Goal: Task Accomplishment & Management: Complete application form

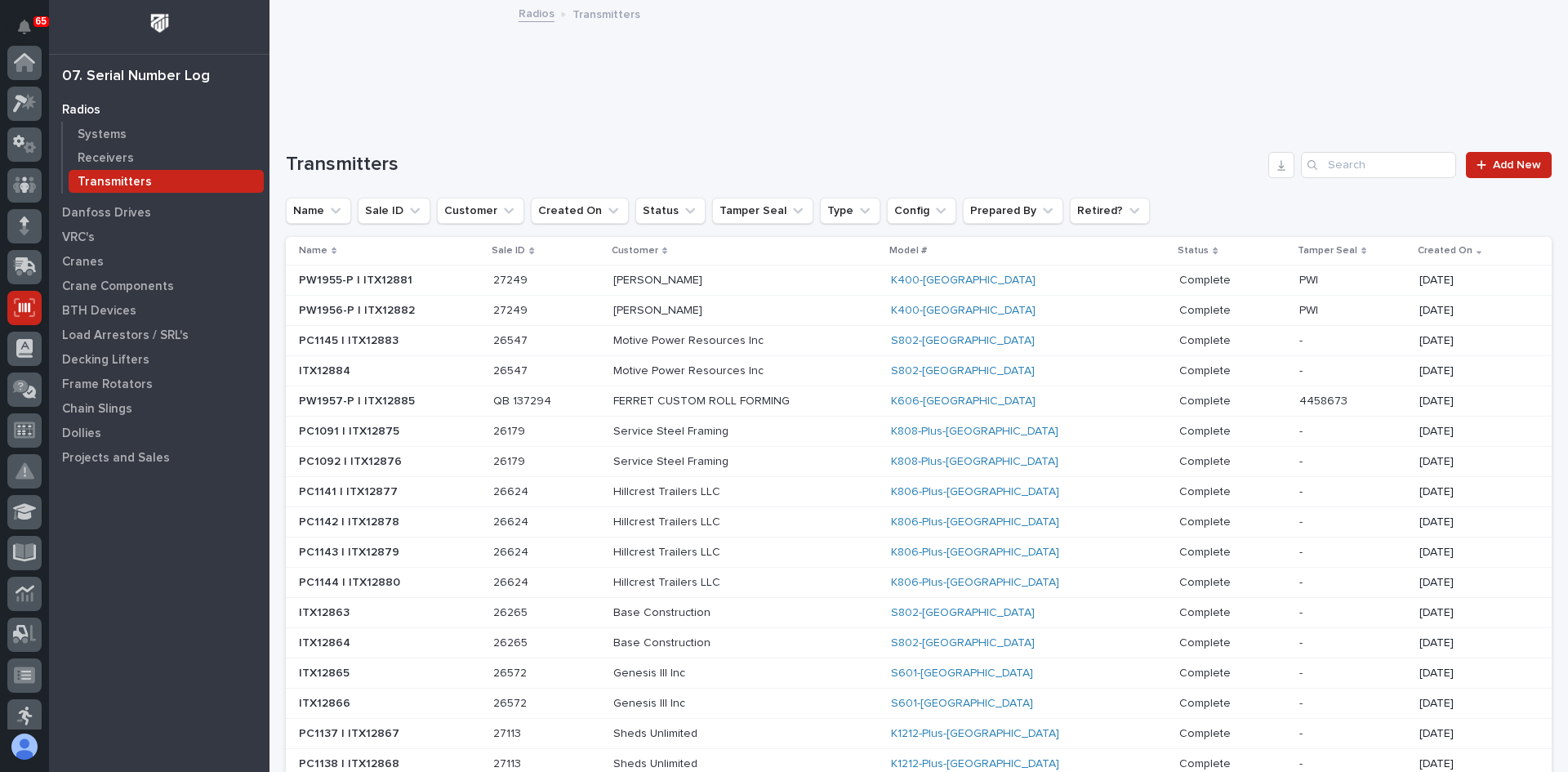
scroll to position [245, 0]
click at [1498, 169] on span "Add New" at bounding box center [1517, 164] width 48 height 11
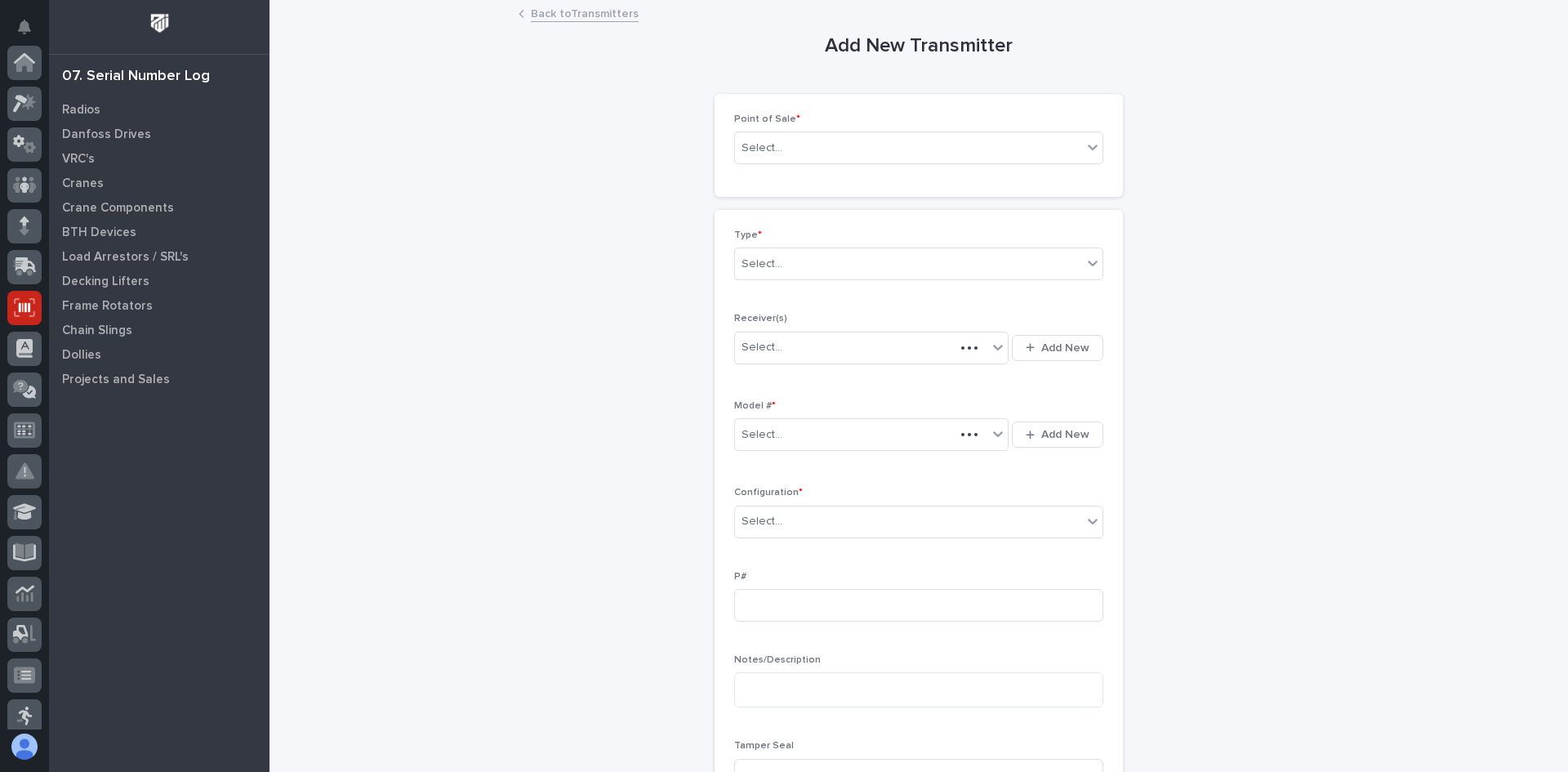
scroll to position [245, 0]
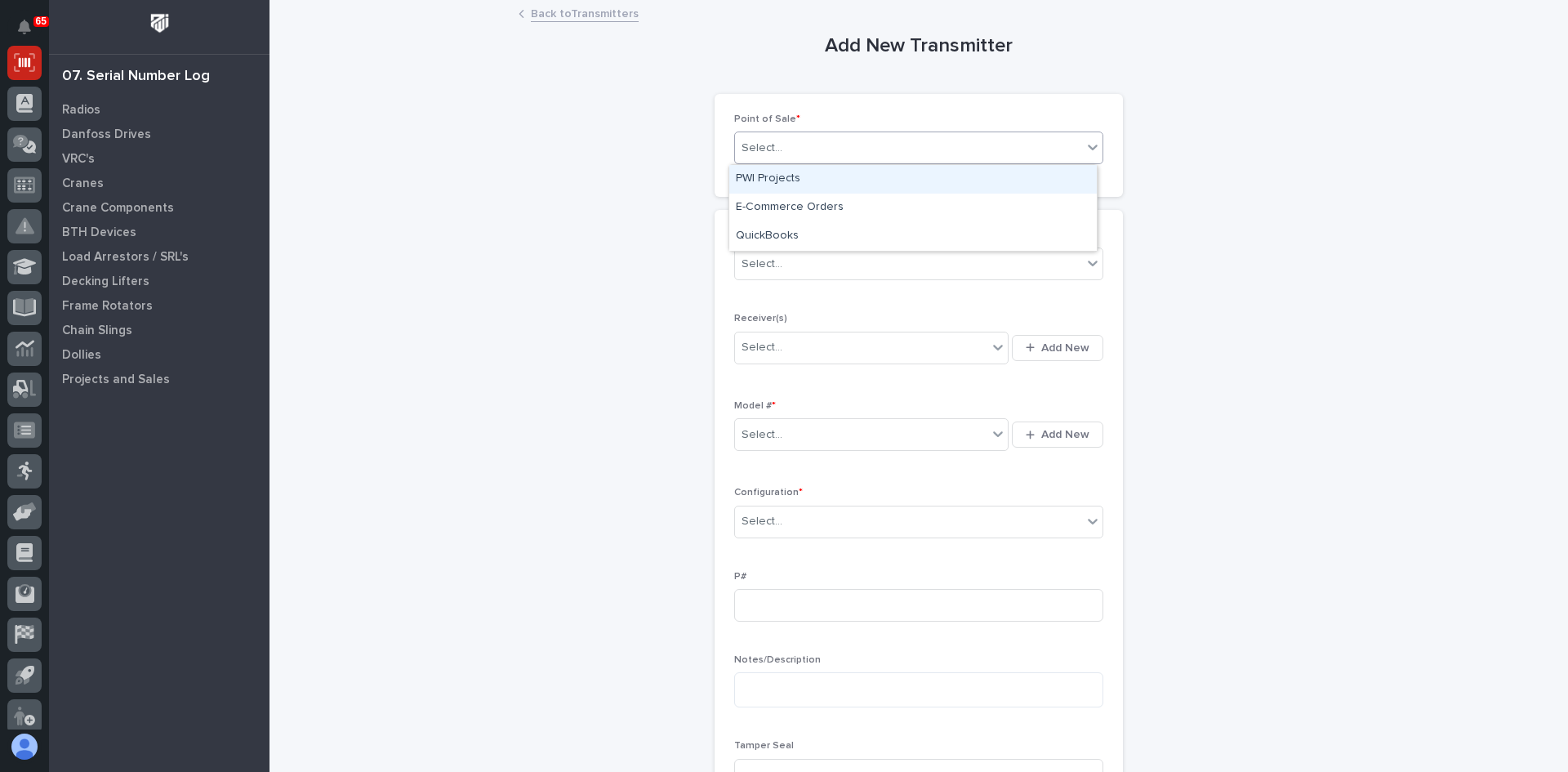
click at [791, 149] on div "Select..." at bounding box center [908, 148] width 347 height 27
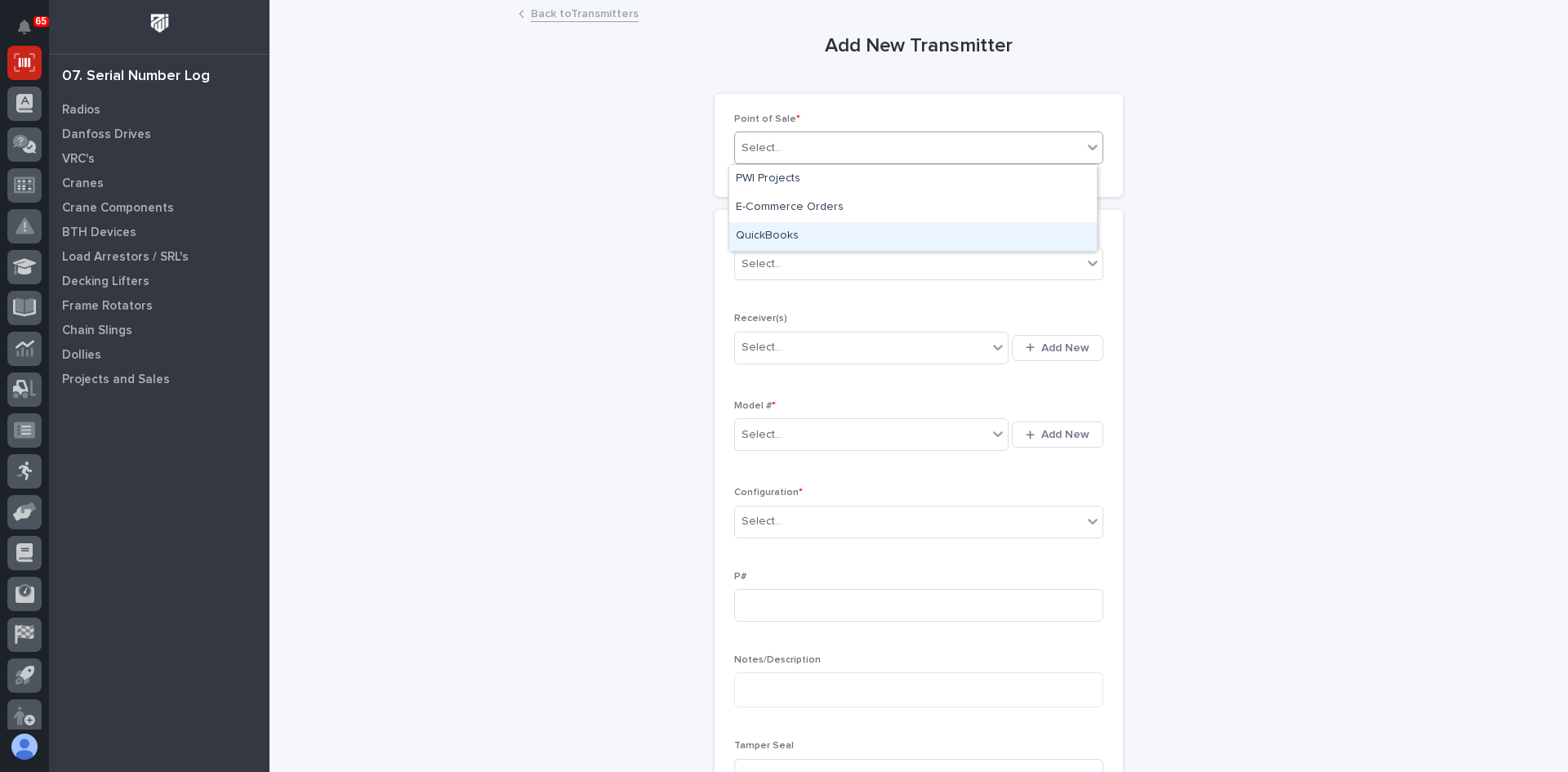
click at [774, 234] on div "QuickBooks" at bounding box center [913, 236] width 368 height 29
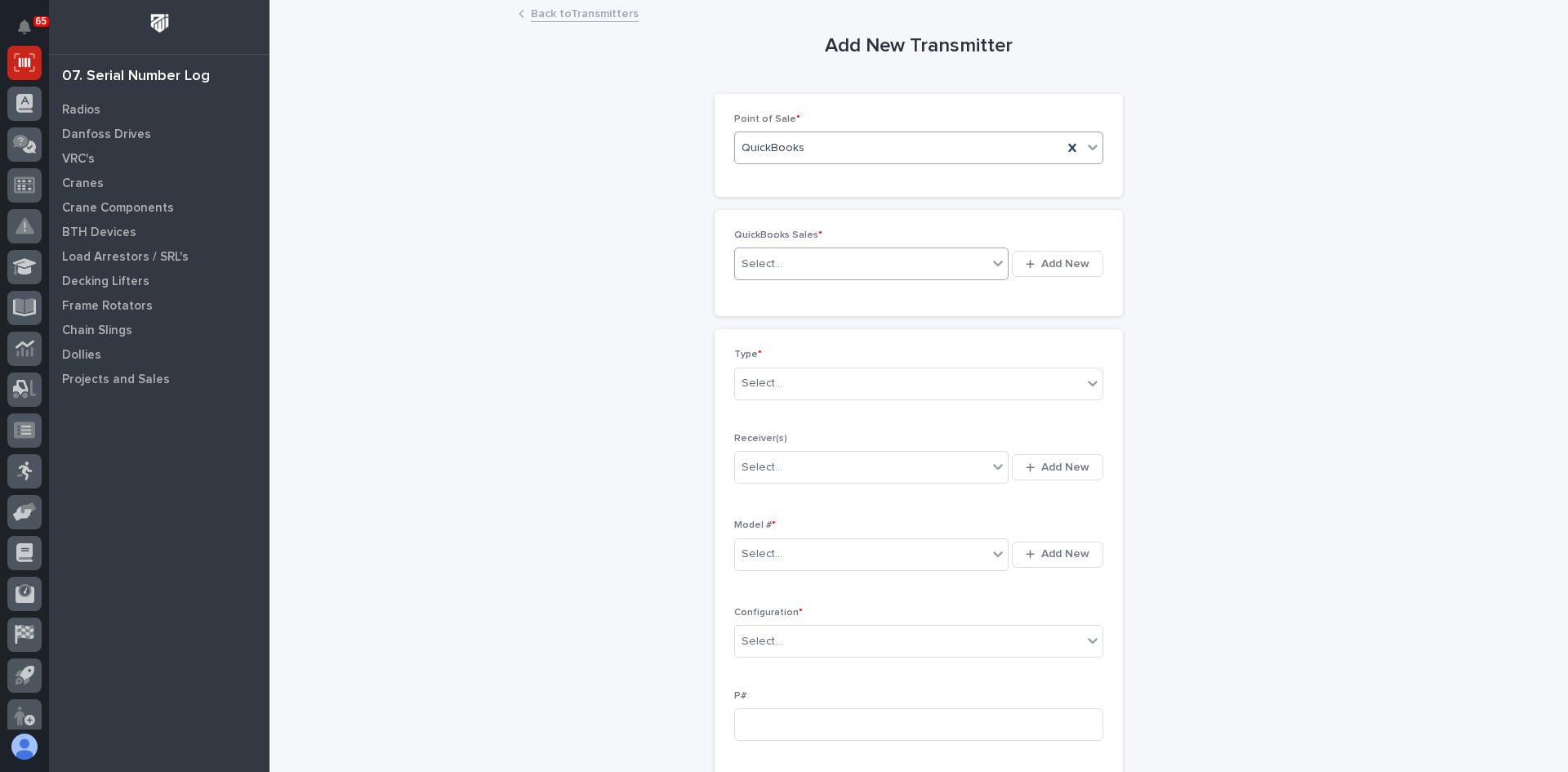
click at [819, 259] on div "Select..." at bounding box center [861, 264] width 252 height 27
type input "******"
click at [791, 292] on div "QB 137294" at bounding box center [866, 295] width 274 height 29
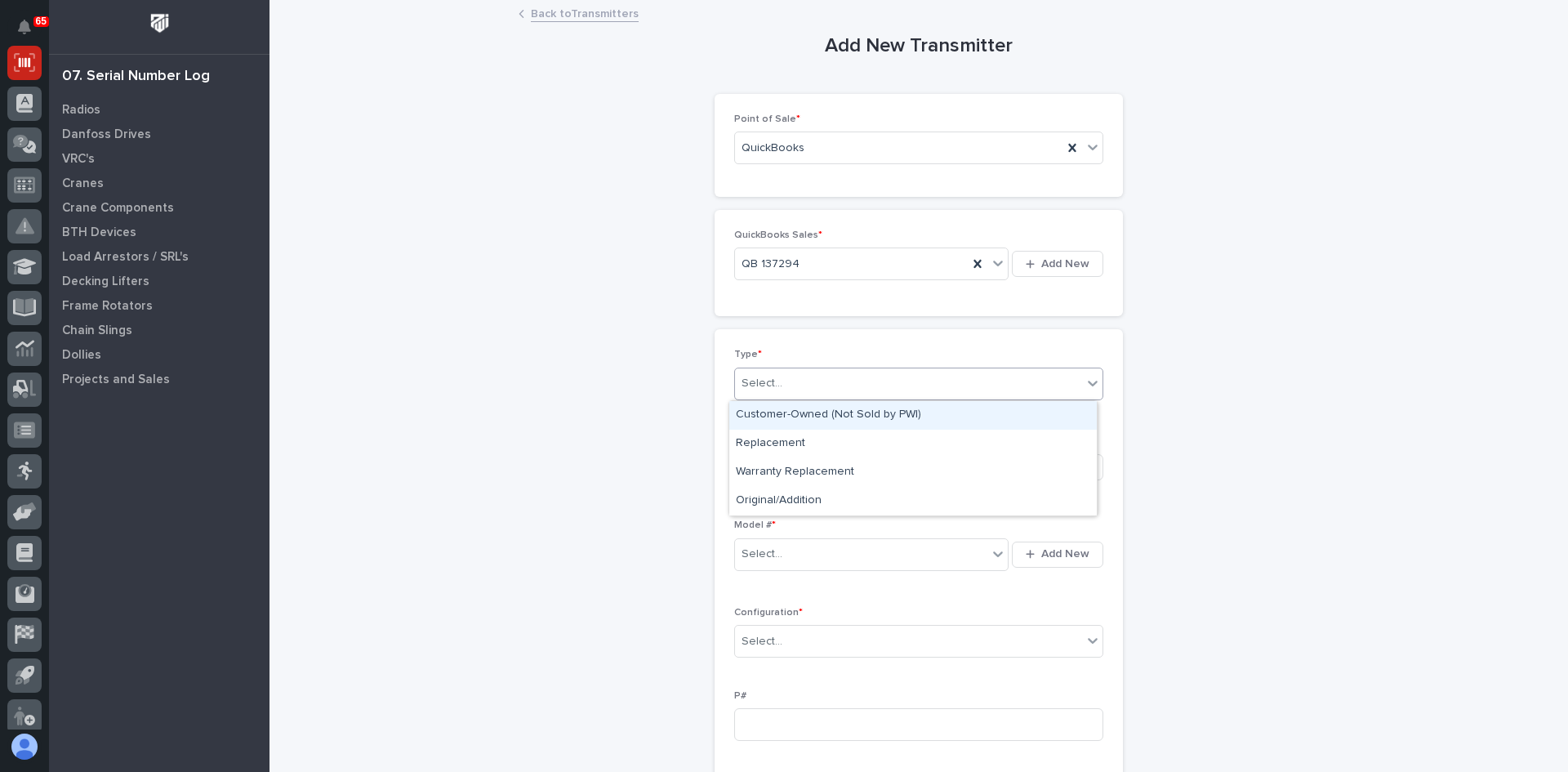
click at [791, 370] on div "Select..." at bounding box center [919, 384] width 369 height 33
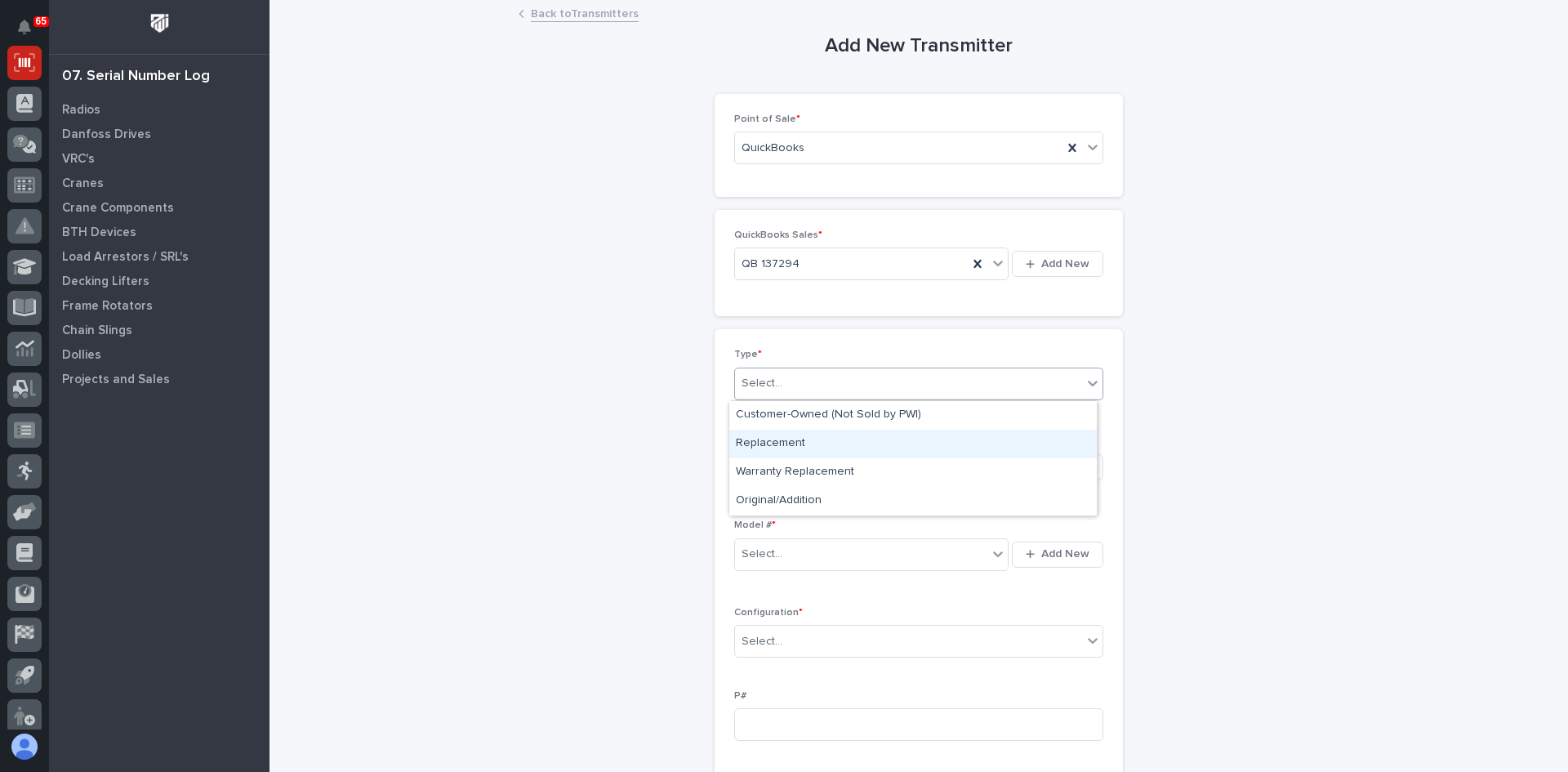
click at [769, 440] on div "Replacement" at bounding box center [913, 443] width 368 height 29
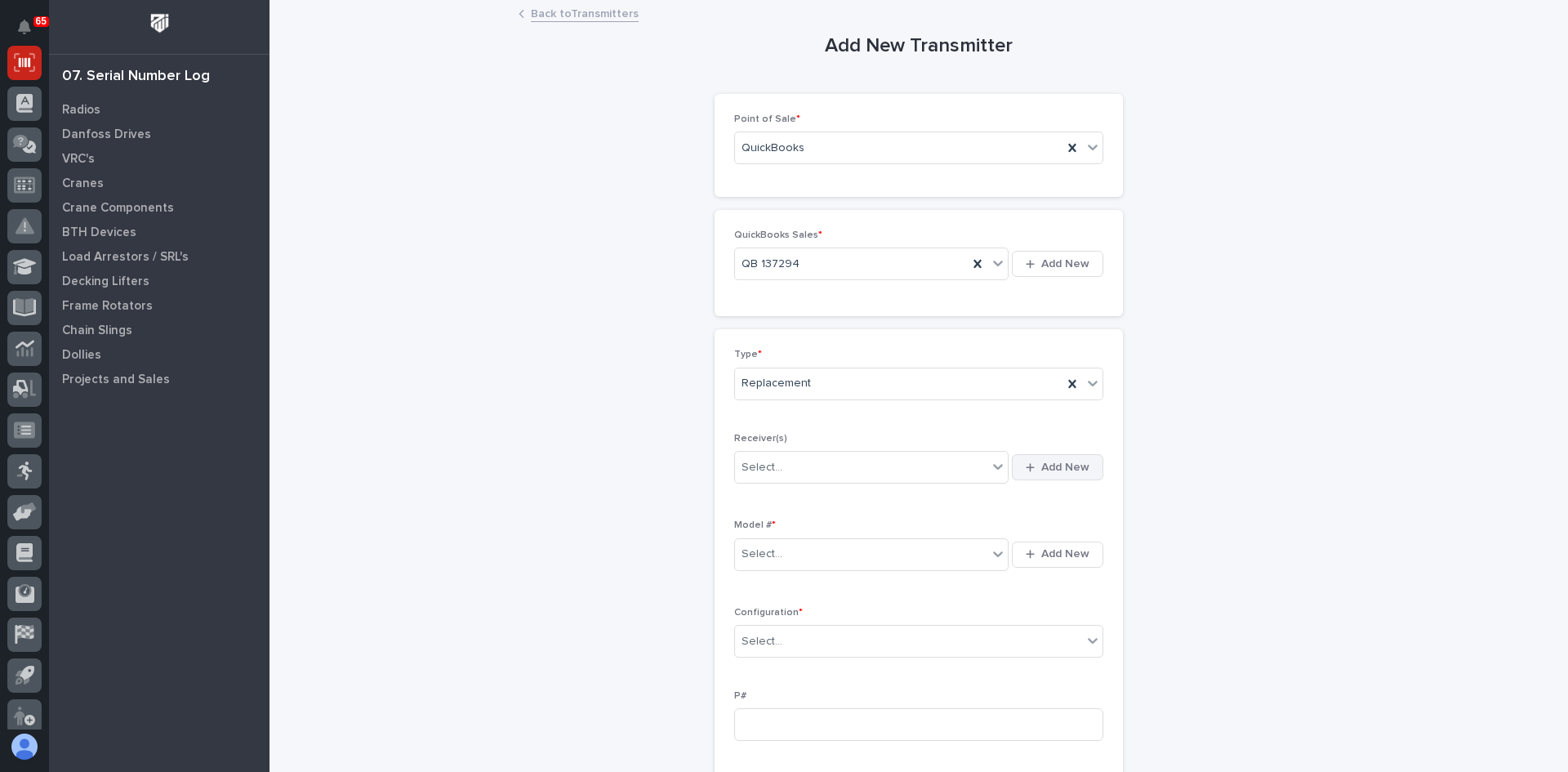
click at [1061, 468] on span "Add New" at bounding box center [1065, 467] width 48 height 15
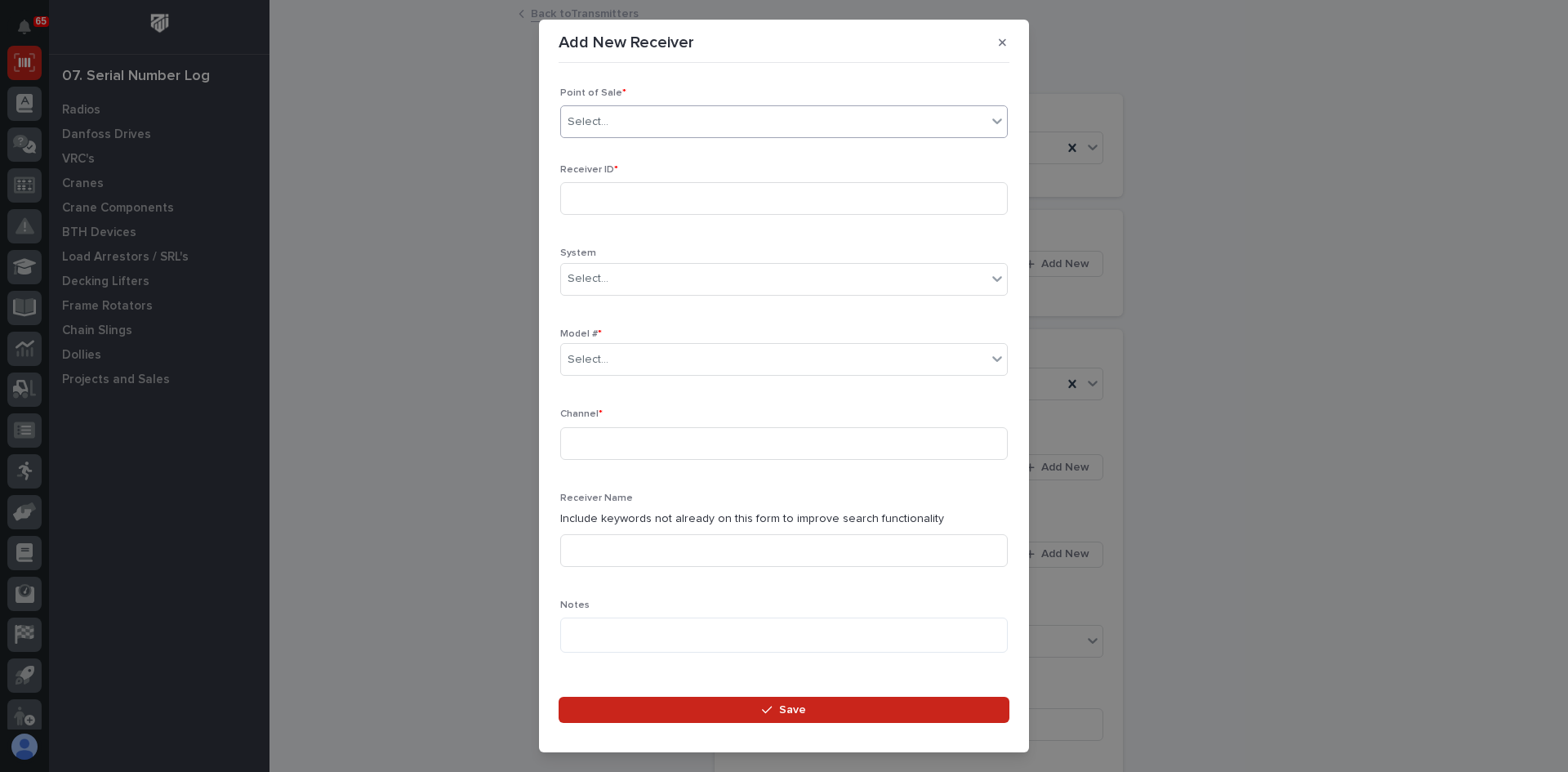
click at [628, 117] on div "Select..." at bounding box center [774, 122] width 426 height 27
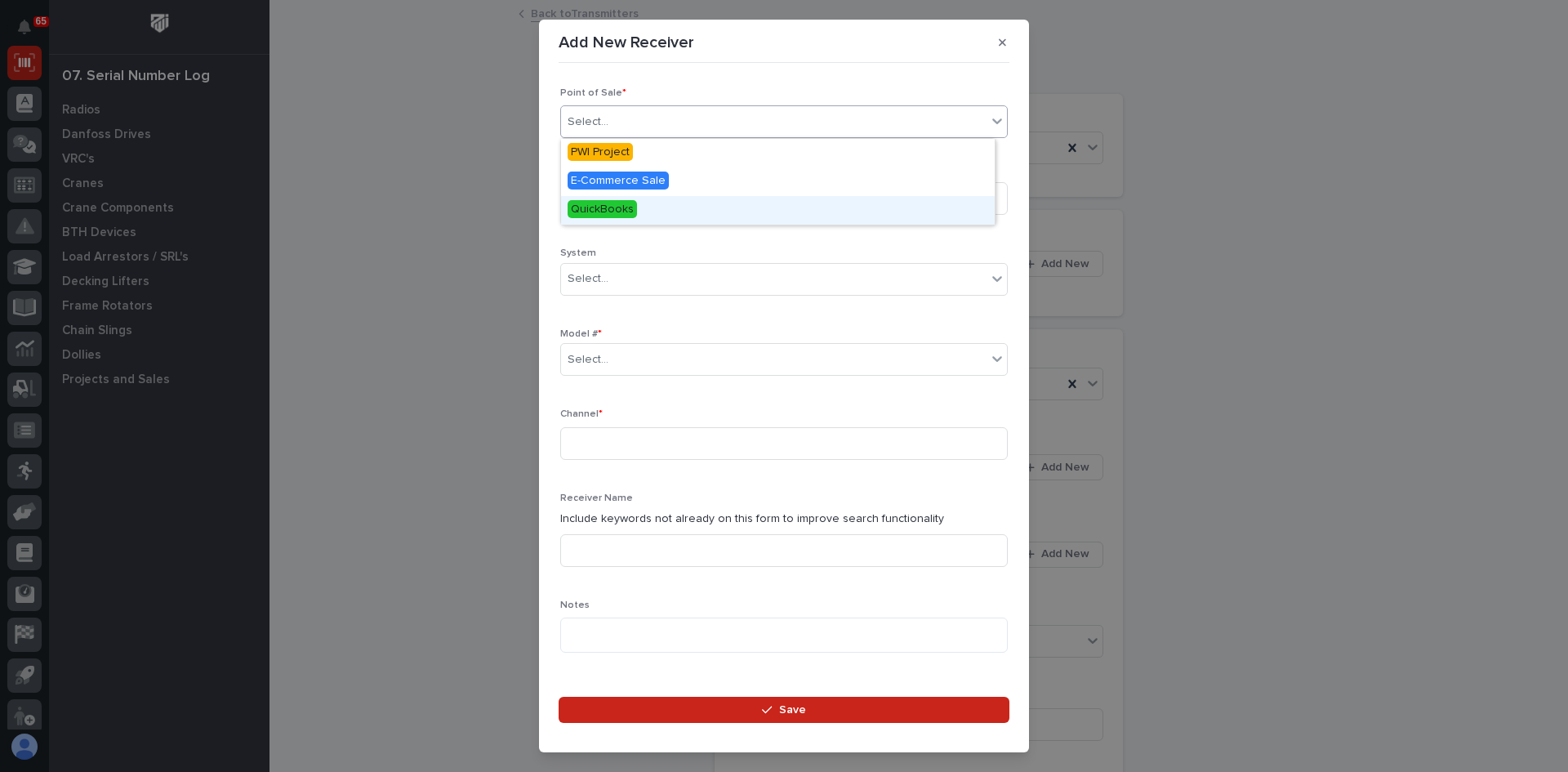
click at [603, 207] on span "QuickBooks" at bounding box center [602, 209] width 70 height 18
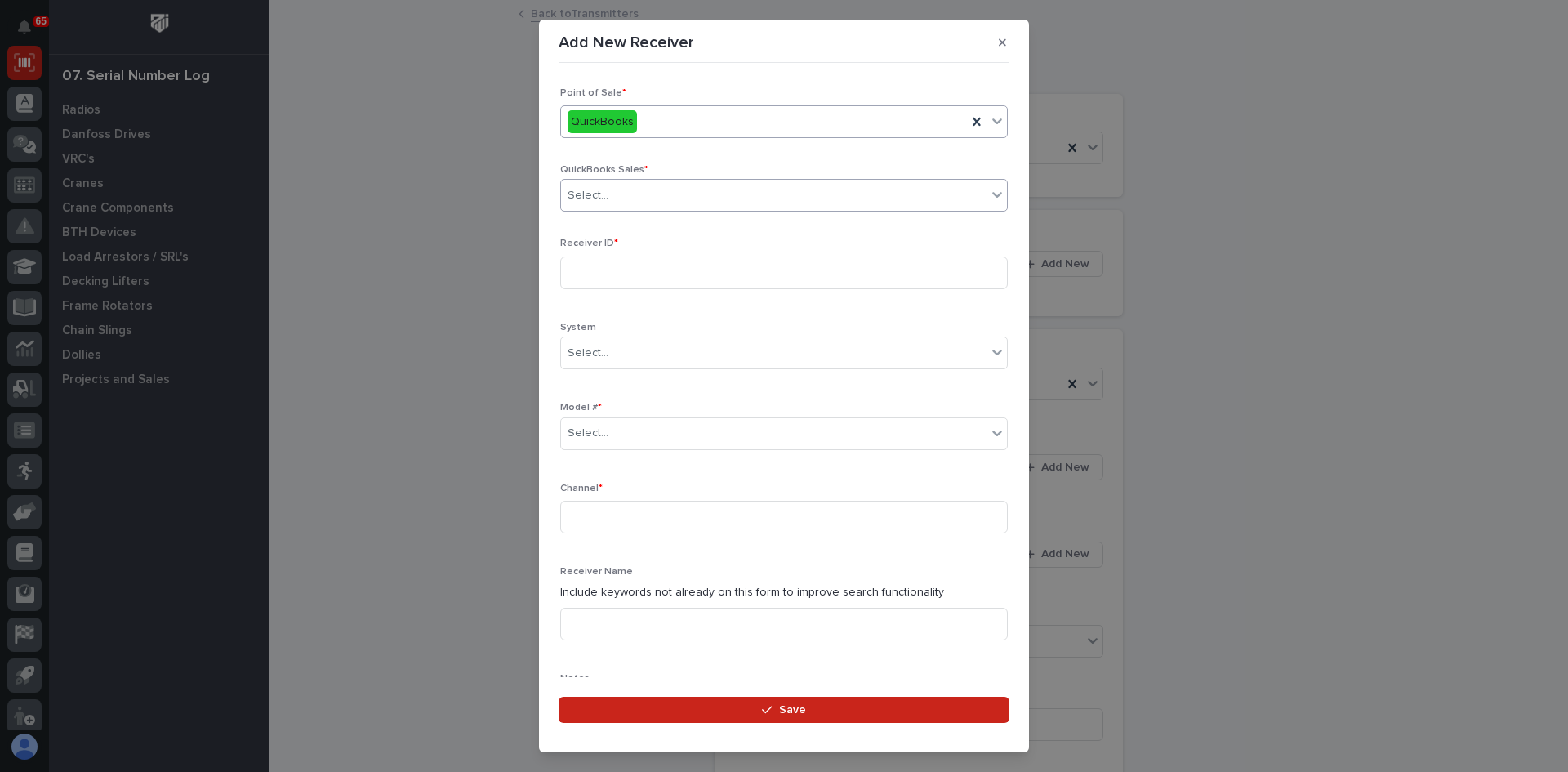
click at [615, 197] on div "Select..." at bounding box center [774, 196] width 426 height 27
type input "******"
click at [595, 272] on input at bounding box center [784, 273] width 448 height 33
type input "201050F8"
click at [610, 428] on input "text" at bounding box center [611, 434] width 2 height 14
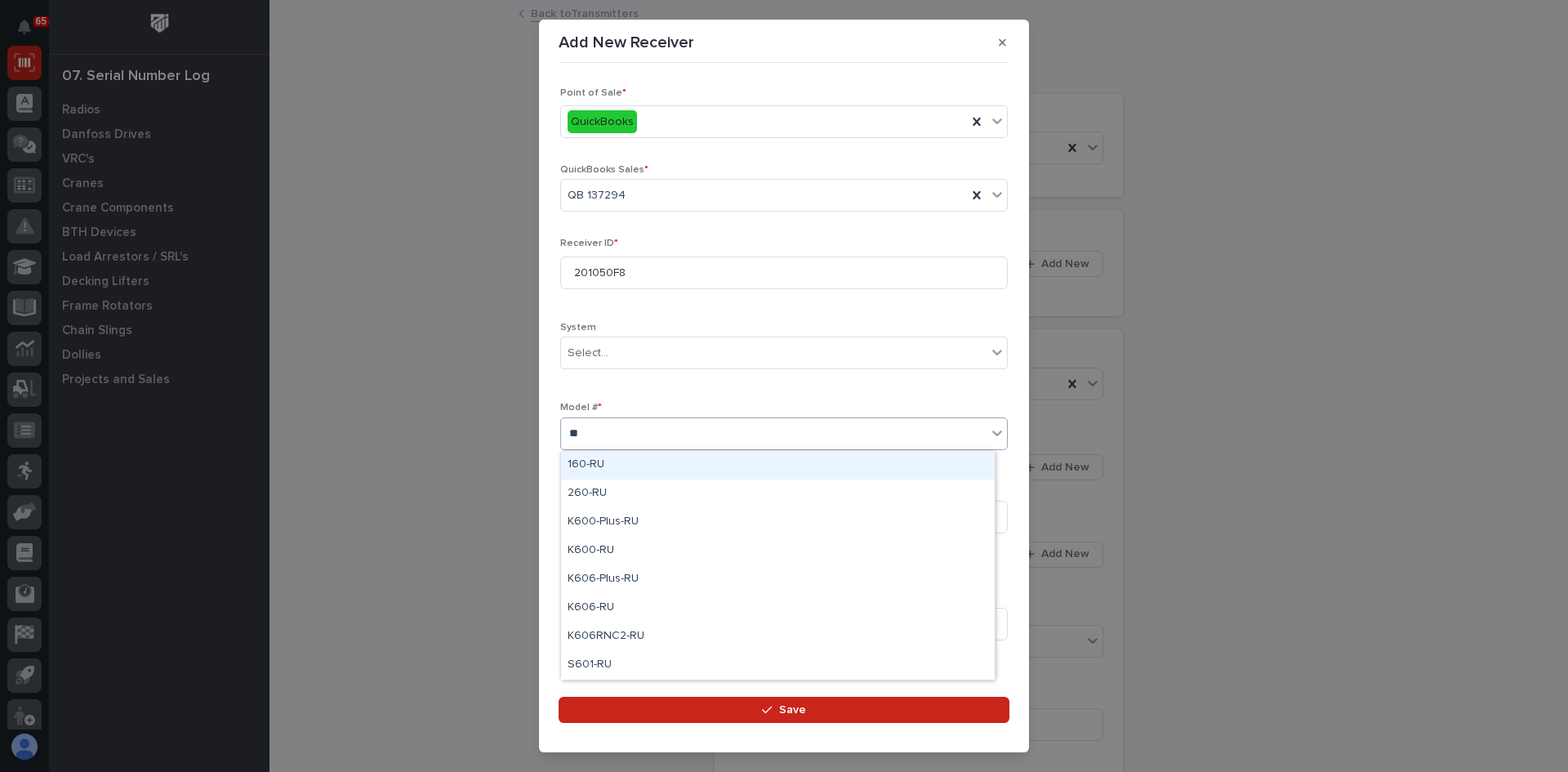
type input "***"
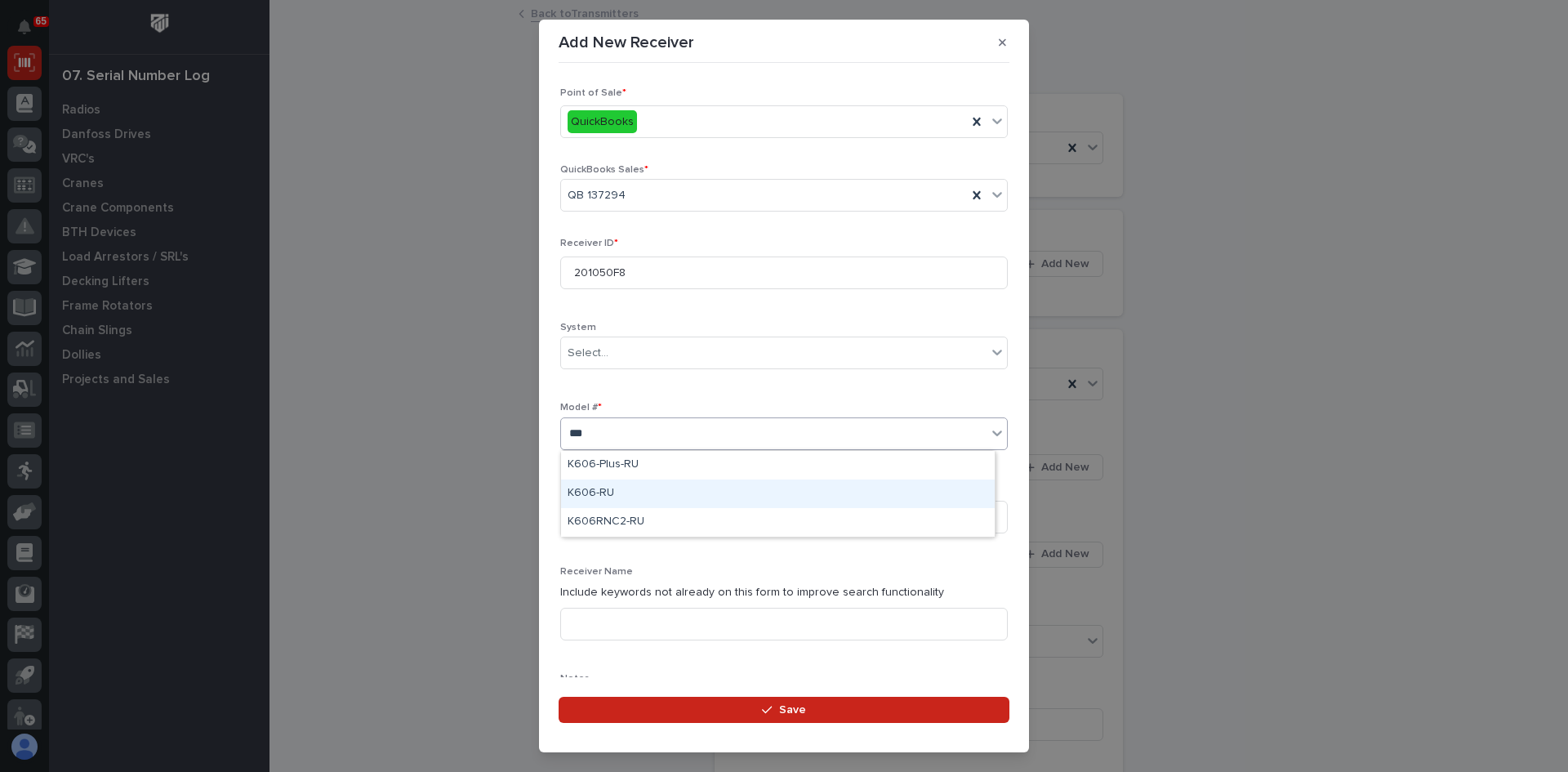
click at [590, 491] on div "K606-RU" at bounding box center [778, 494] width 434 height 29
click at [585, 514] on input at bounding box center [784, 517] width 448 height 33
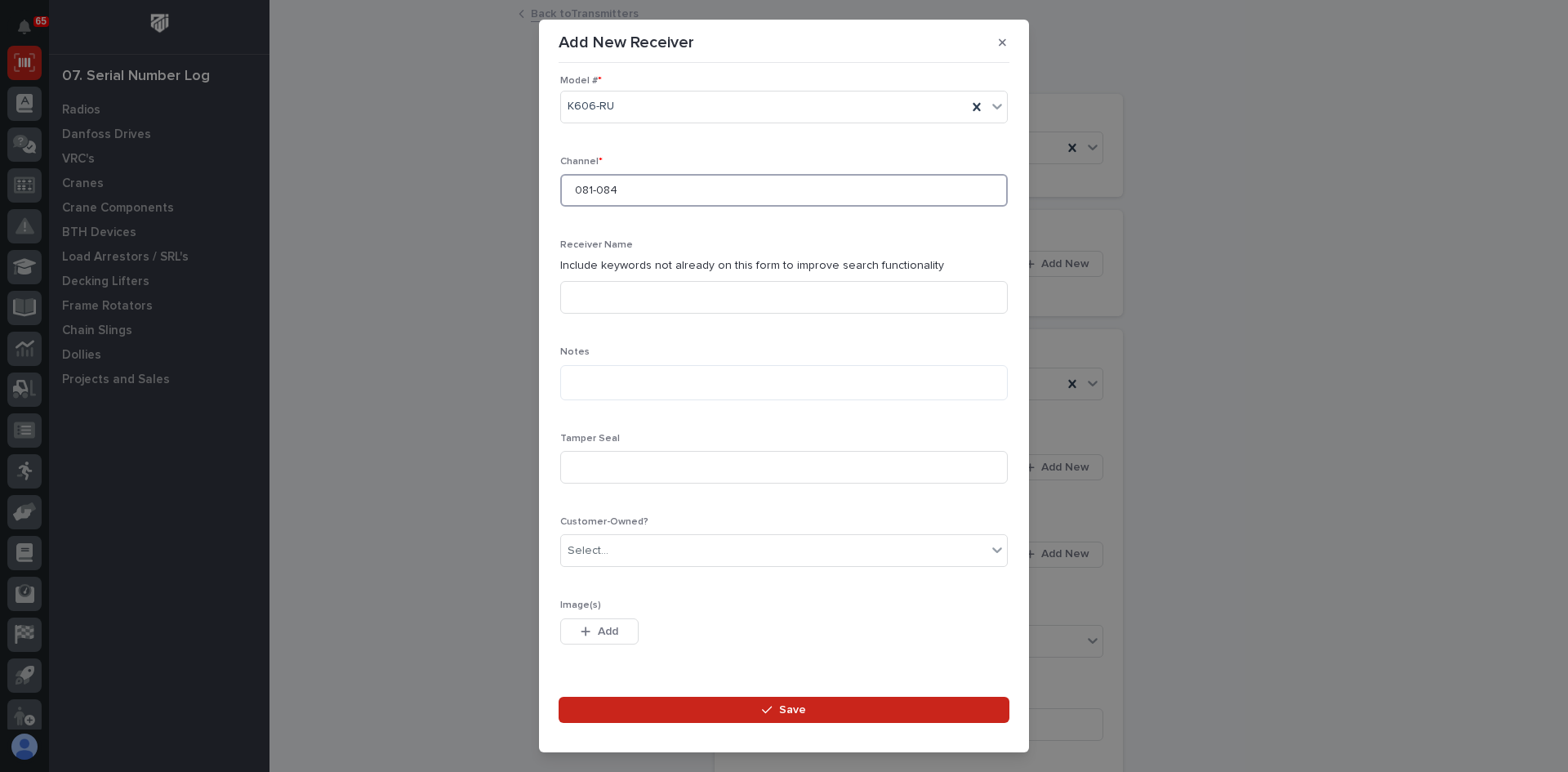
scroll to position [373, 0]
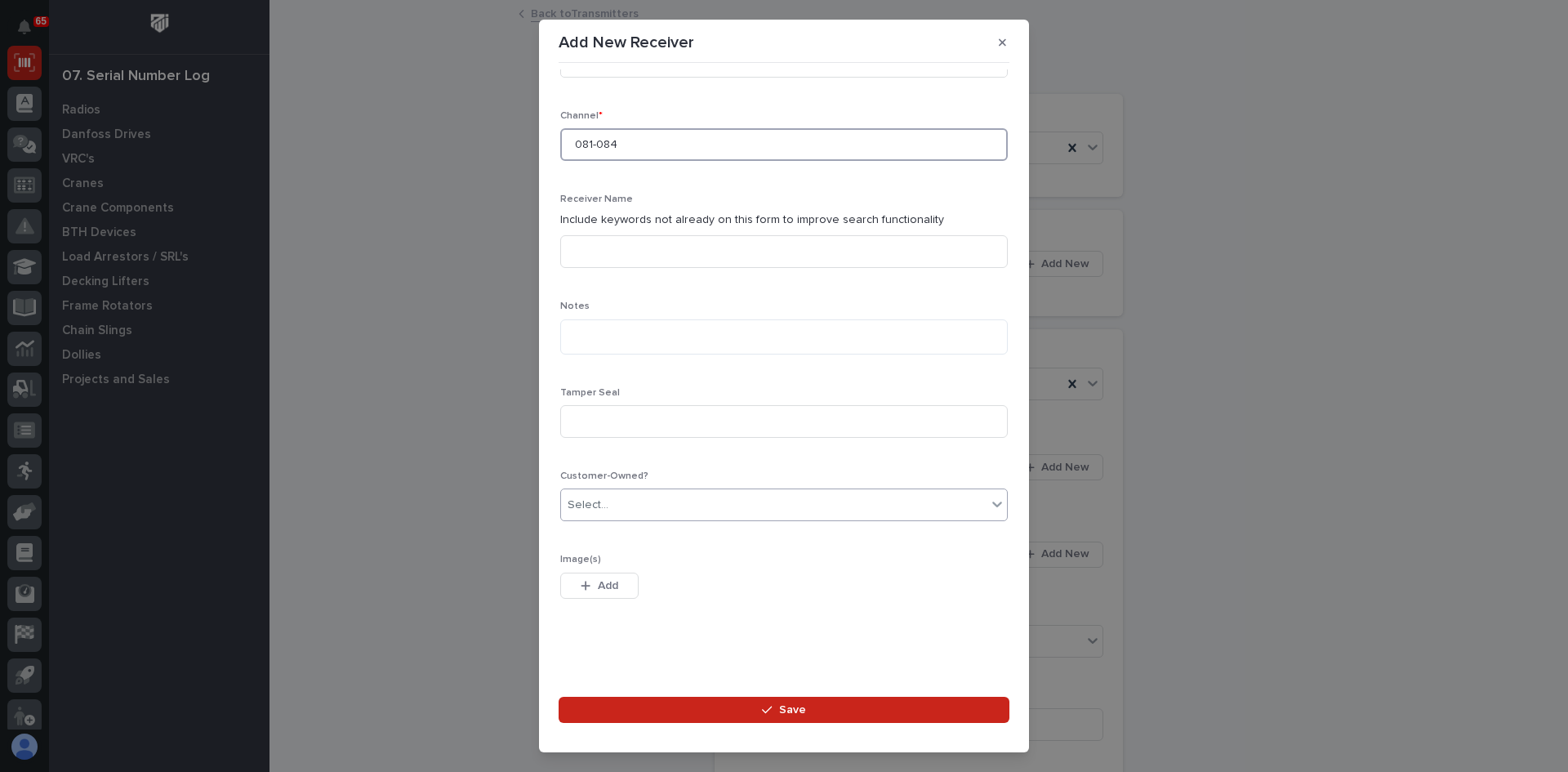
type input "081-084"
click at [604, 503] on div "Select..." at bounding box center [588, 505] width 41 height 17
click at [585, 531] on div "Yes" at bounding box center [778, 536] width 434 height 29
click at [789, 714] on span "Save" at bounding box center [793, 709] width 27 height 15
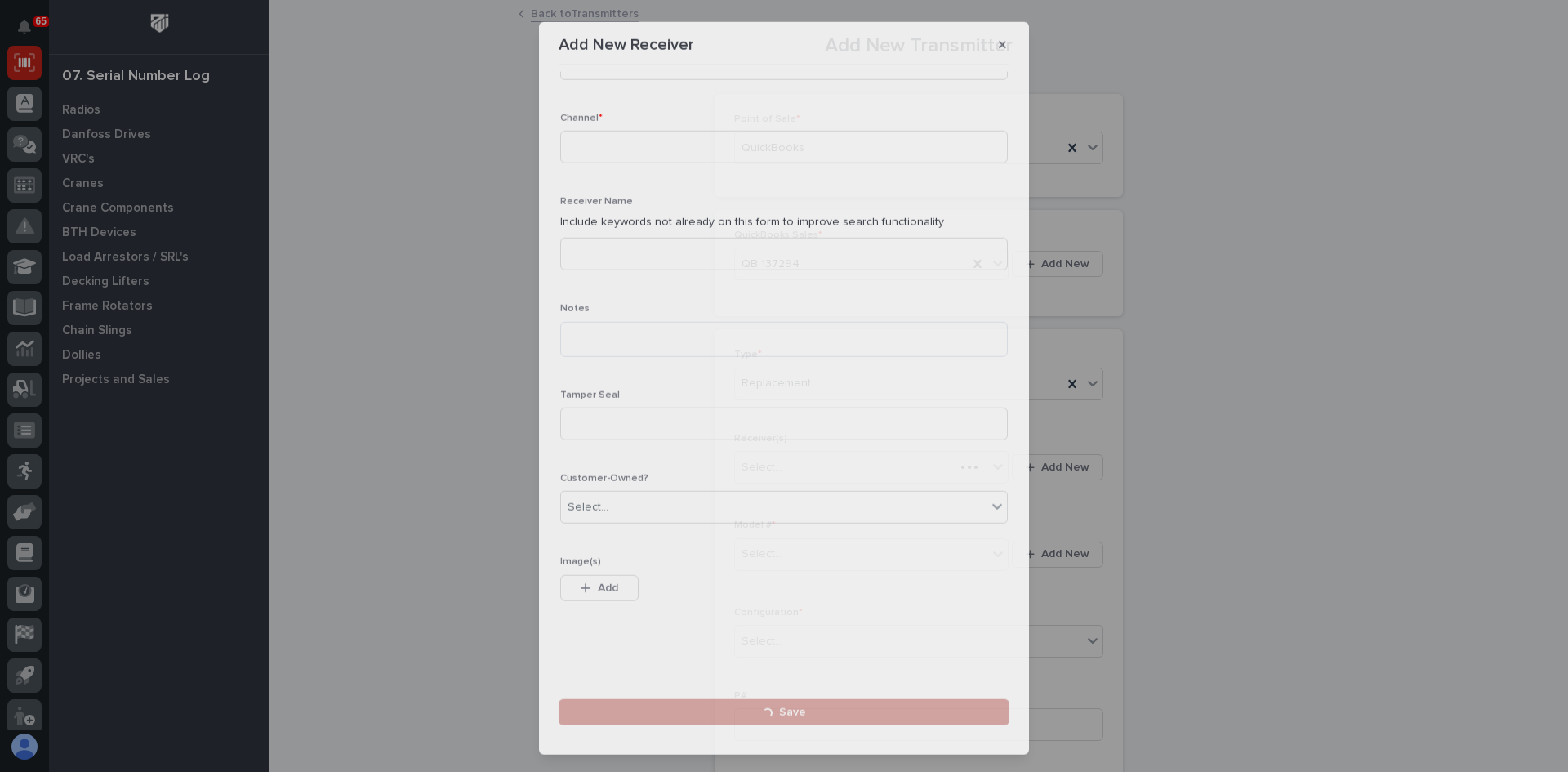
scroll to position [0, 0]
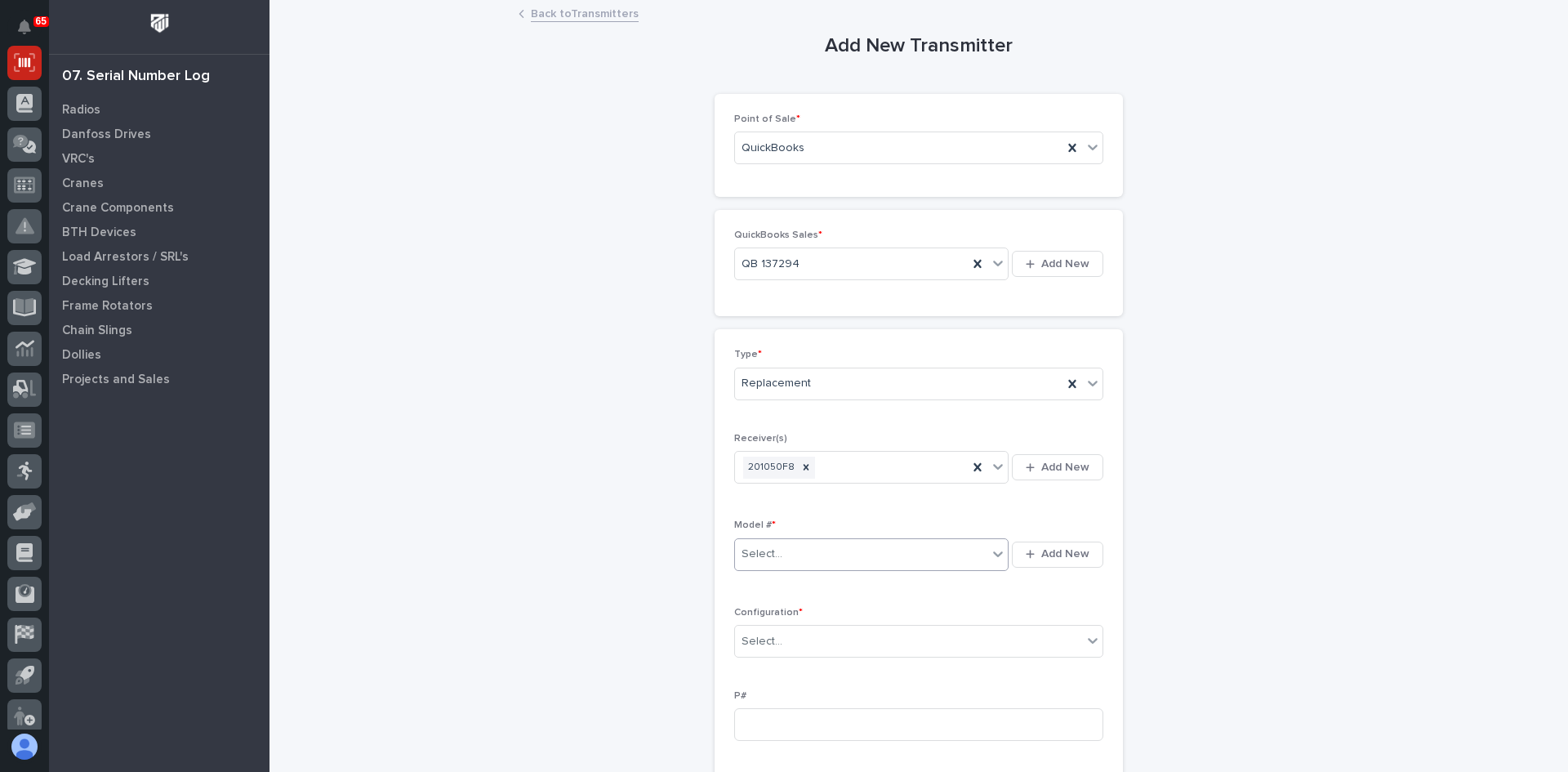
click at [799, 549] on div "Select..." at bounding box center [861, 554] width 252 height 27
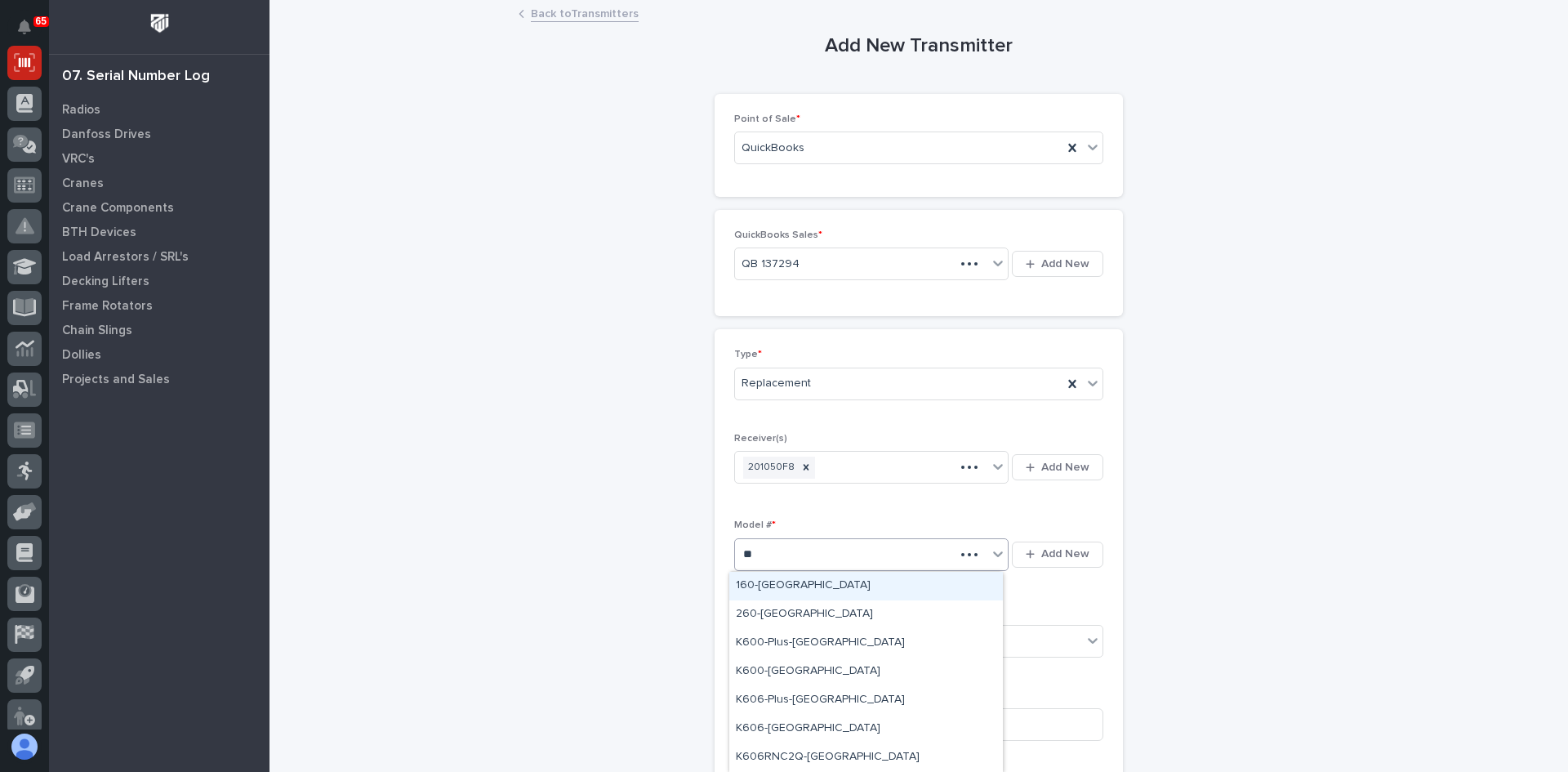
type input "***"
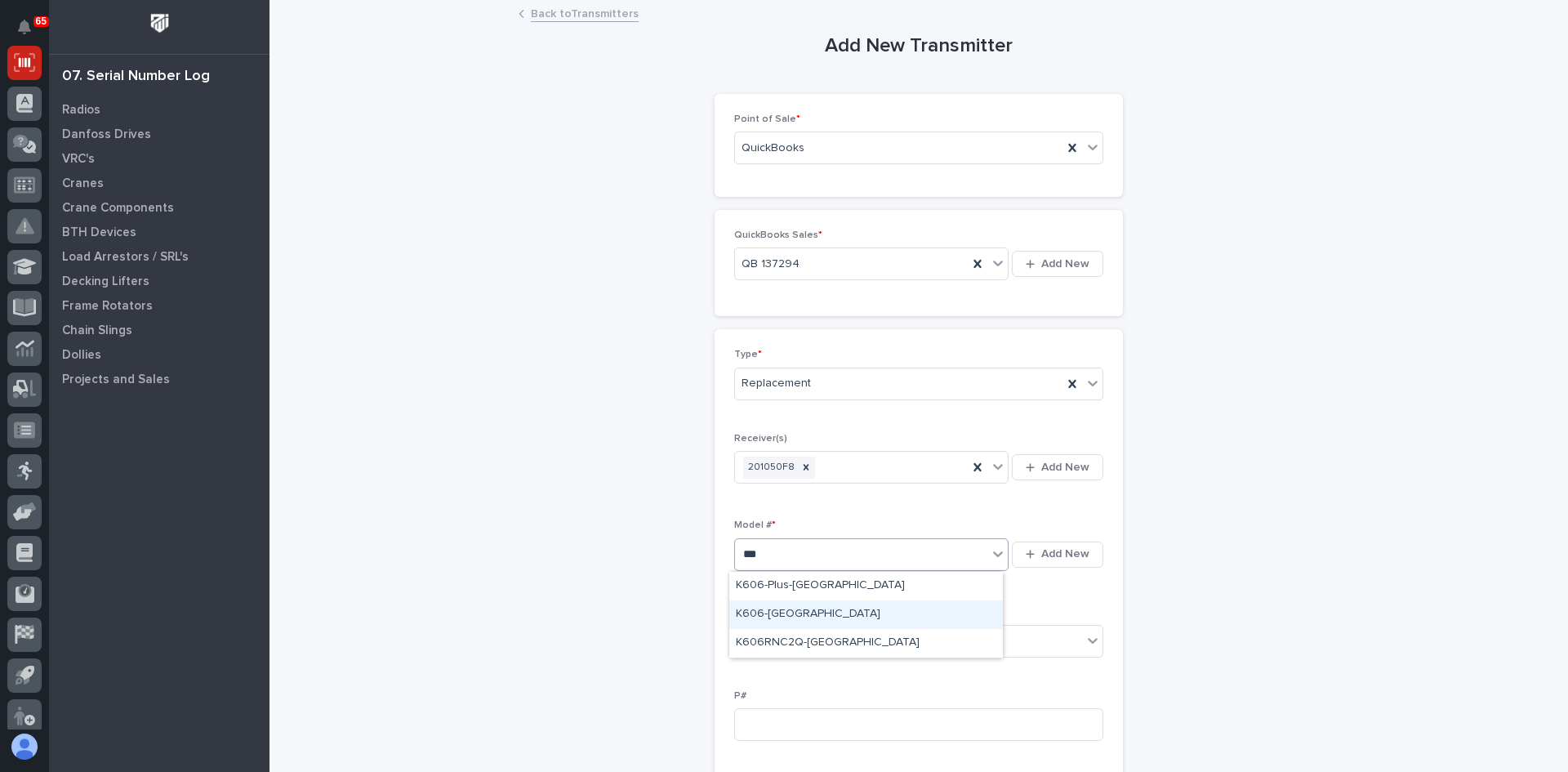
click at [755, 614] on div "K606-[GEOGRAPHIC_DATA]" at bounding box center [866, 615] width 274 height 29
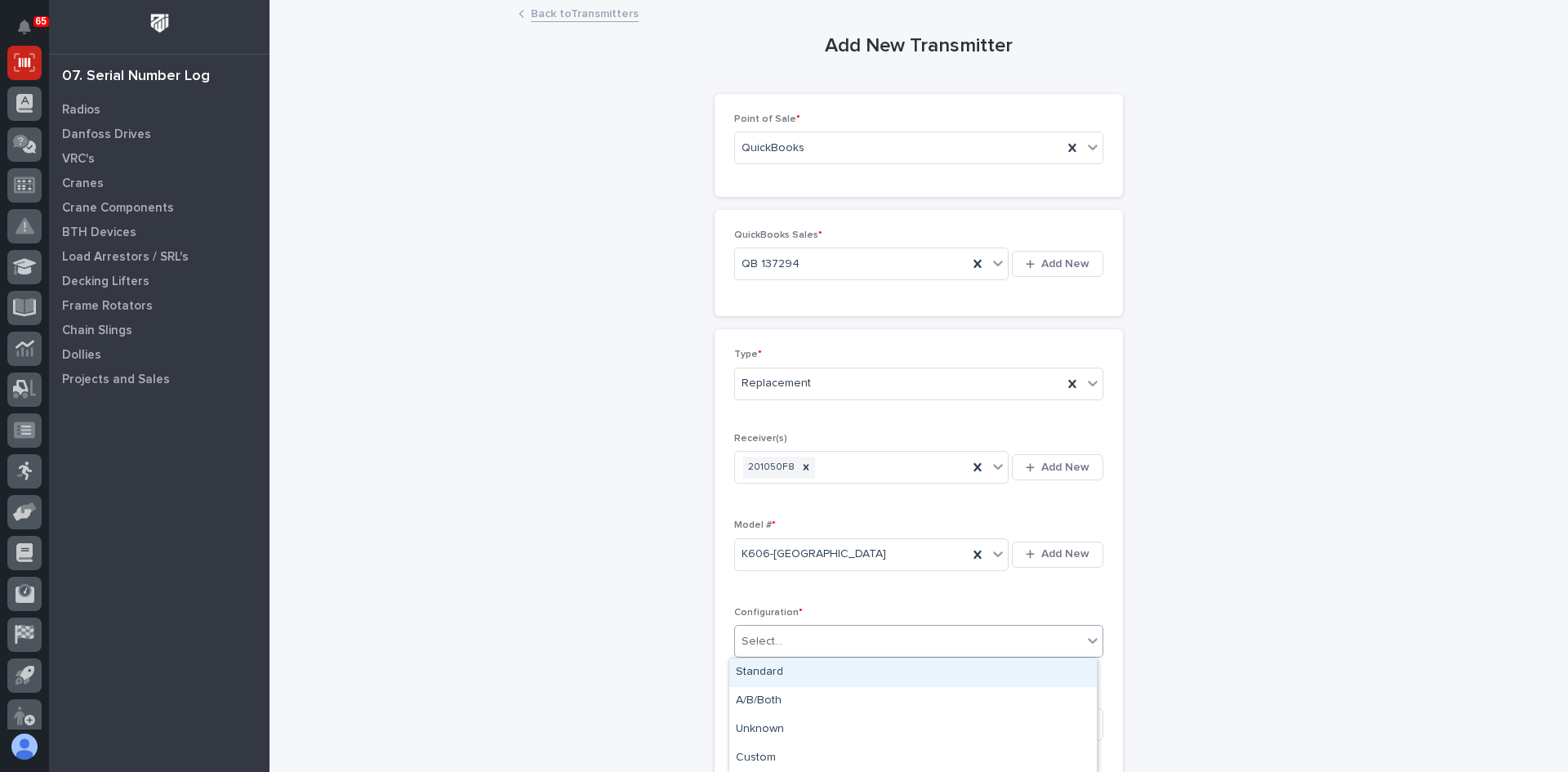
click at [788, 639] on div "Select..." at bounding box center [908, 642] width 347 height 27
click at [765, 680] on div "Standard" at bounding box center [913, 672] width 368 height 29
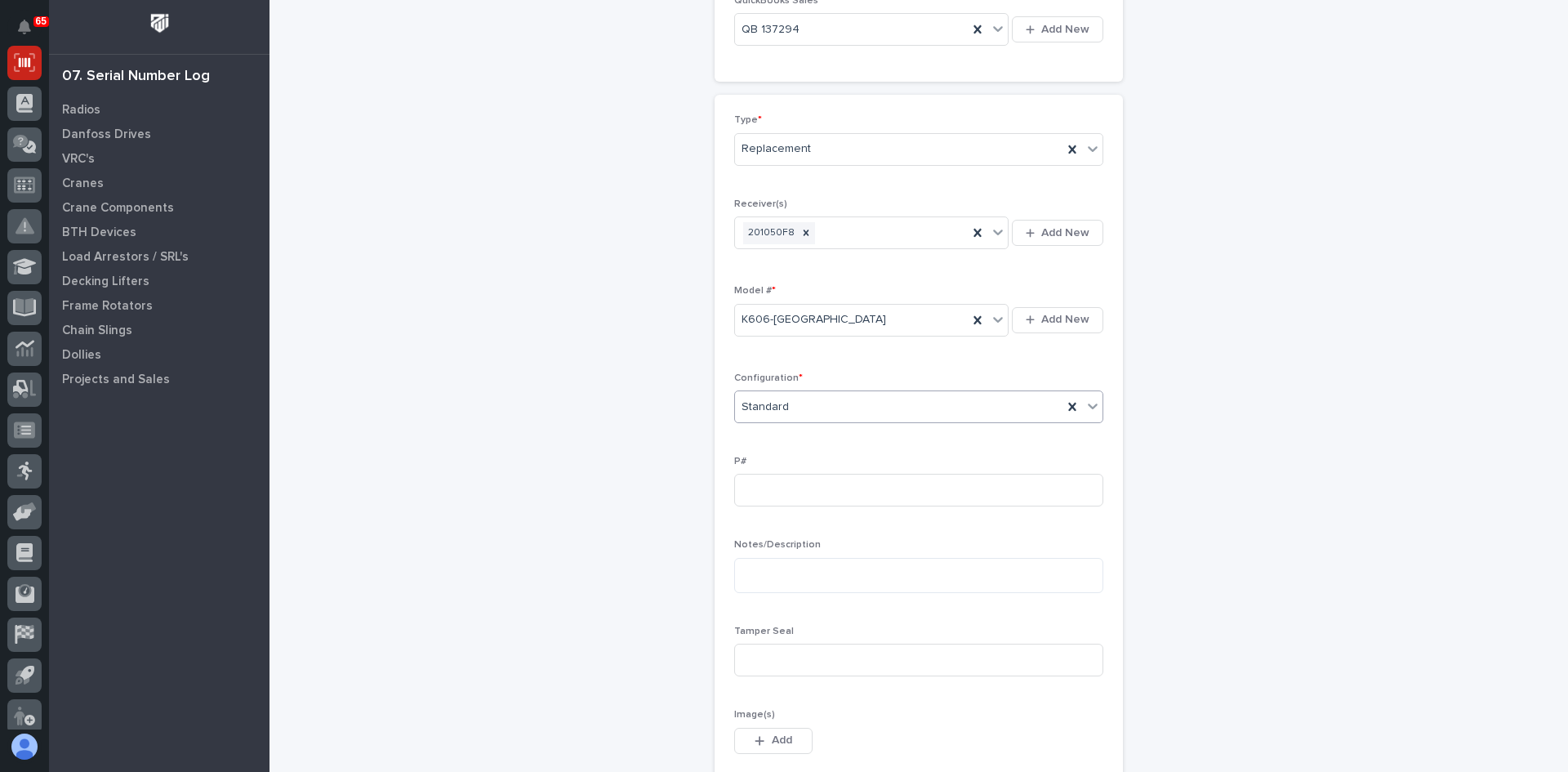
scroll to position [245, 0]
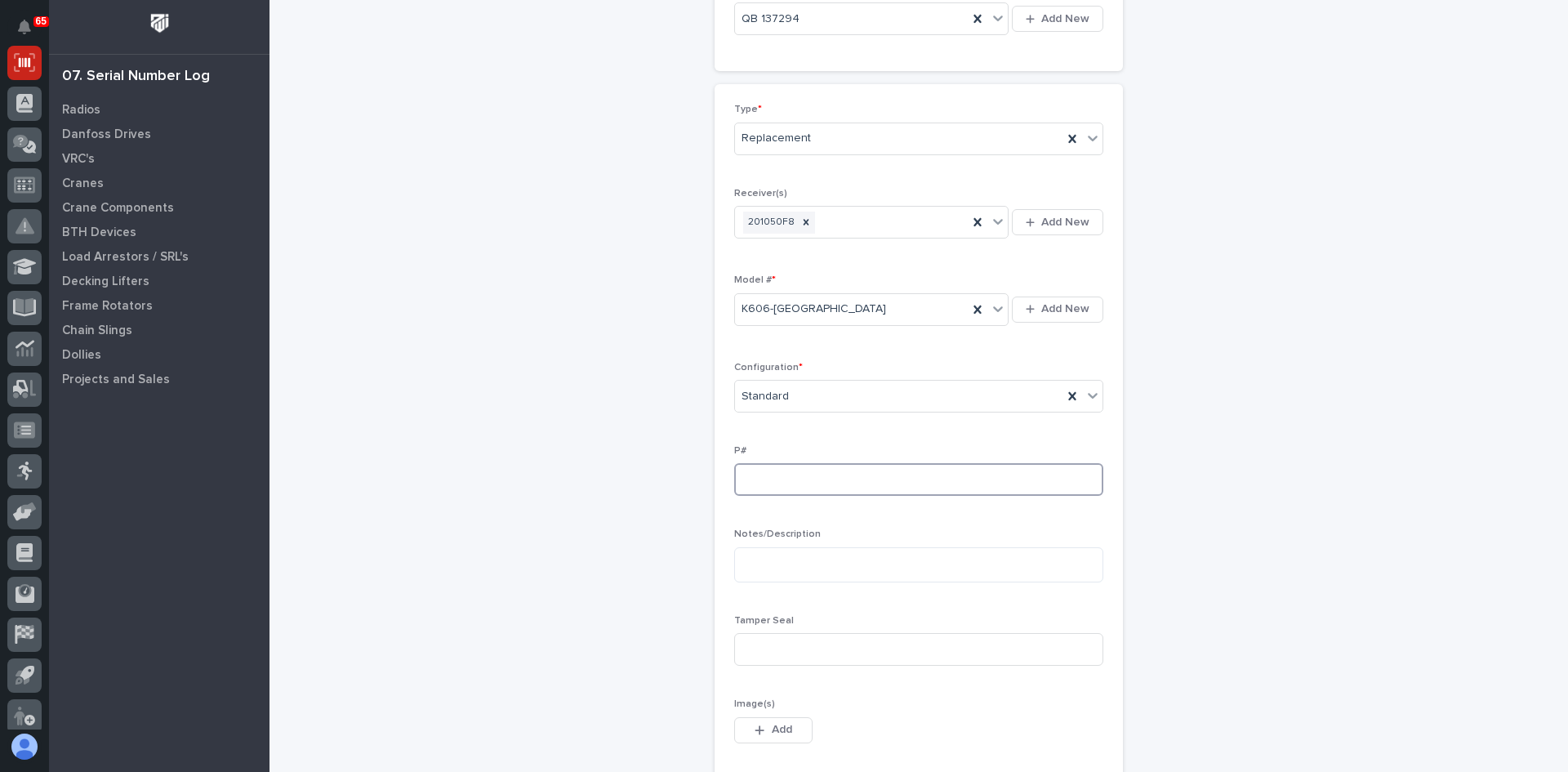
click at [744, 473] on input at bounding box center [919, 480] width 369 height 33
type input "PW1958-P"
click at [767, 647] on input at bounding box center [919, 649] width 369 height 33
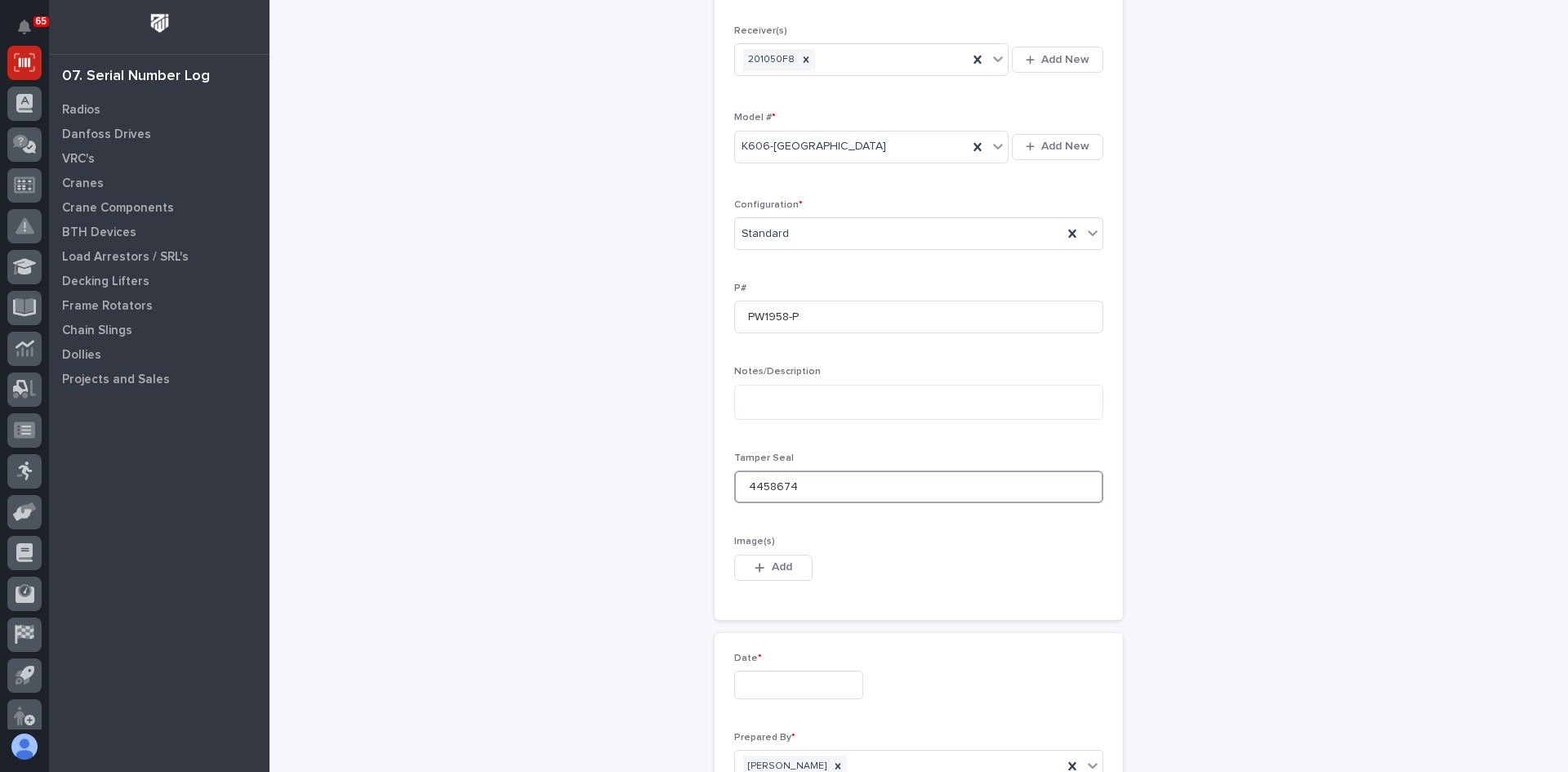
scroll to position [409, 0]
type input "4458674"
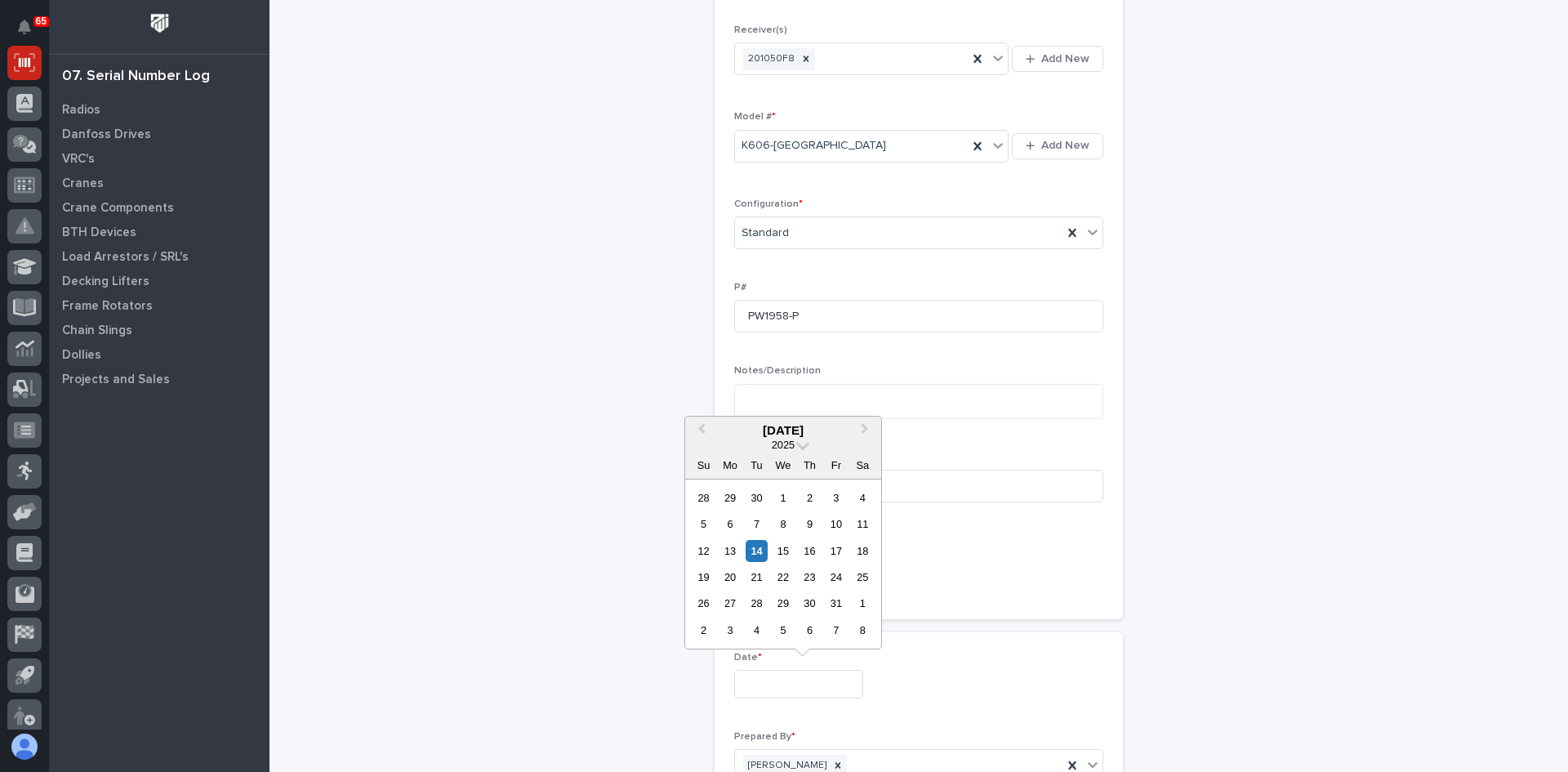
click at [769, 682] on input "text" at bounding box center [799, 684] width 129 height 29
click at [759, 549] on div "14" at bounding box center [756, 550] width 22 height 22
type input "**********"
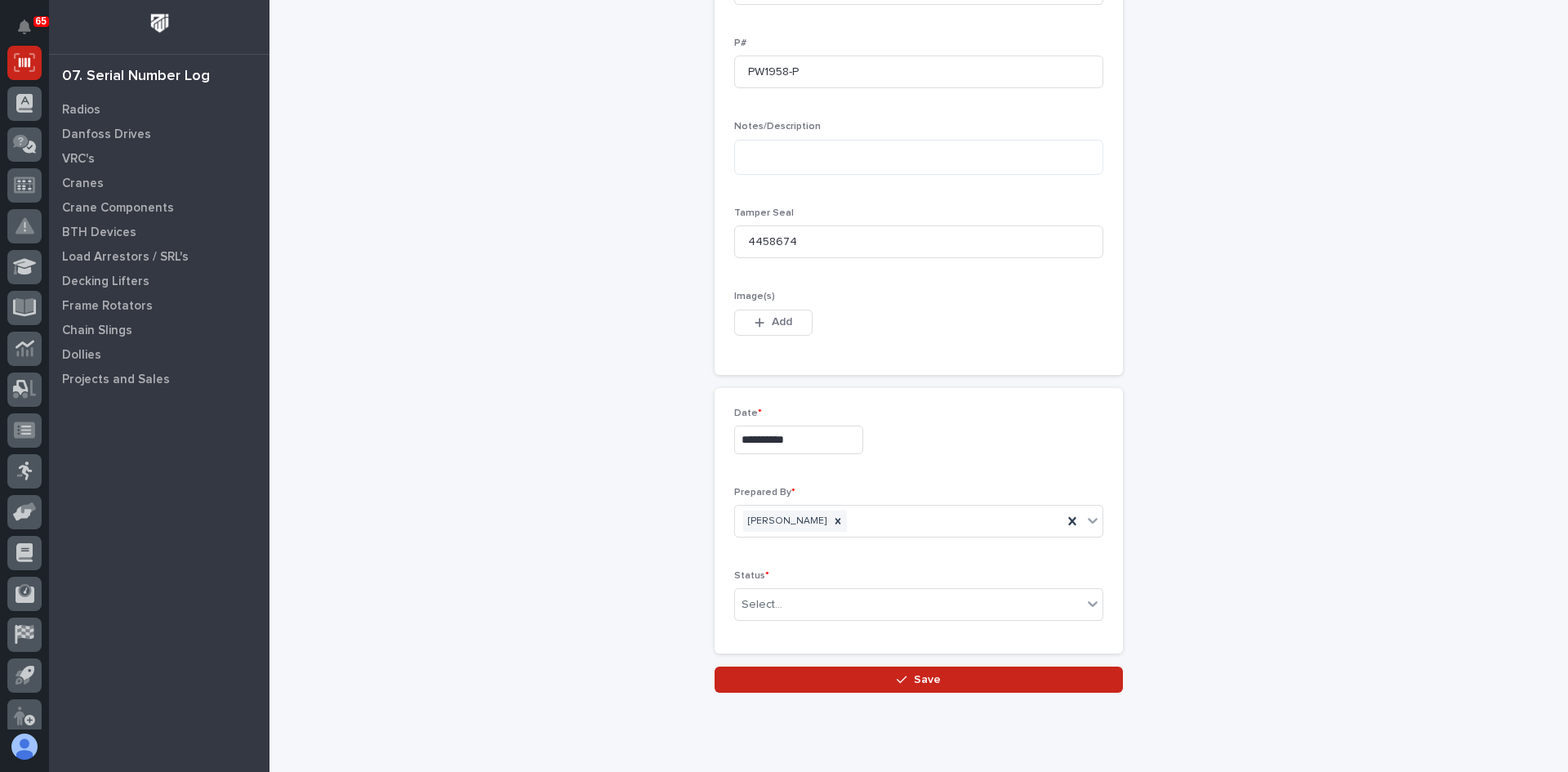
scroll to position [654, 0]
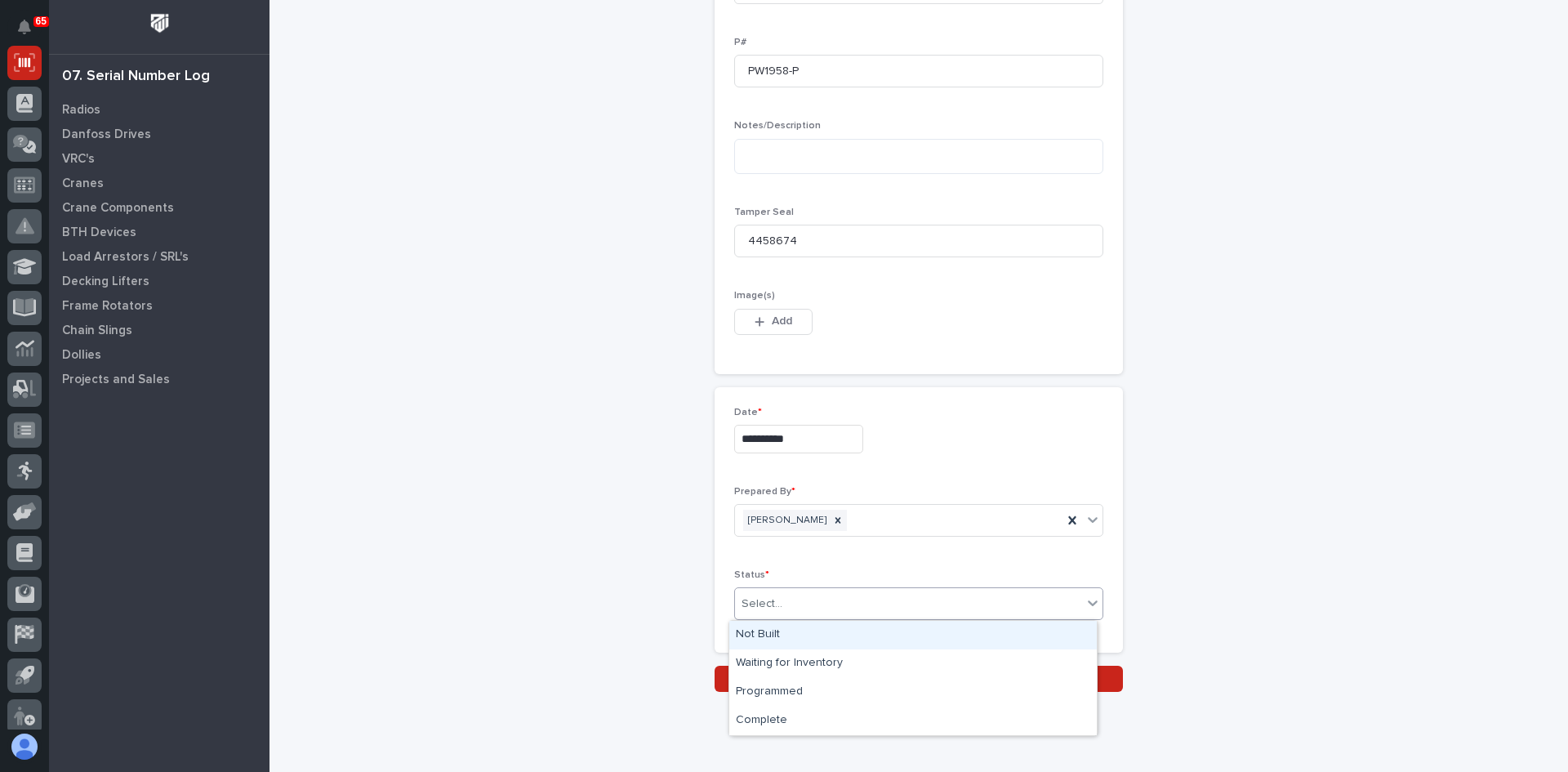
click at [774, 602] on div "Select..." at bounding box center [761, 604] width 41 height 17
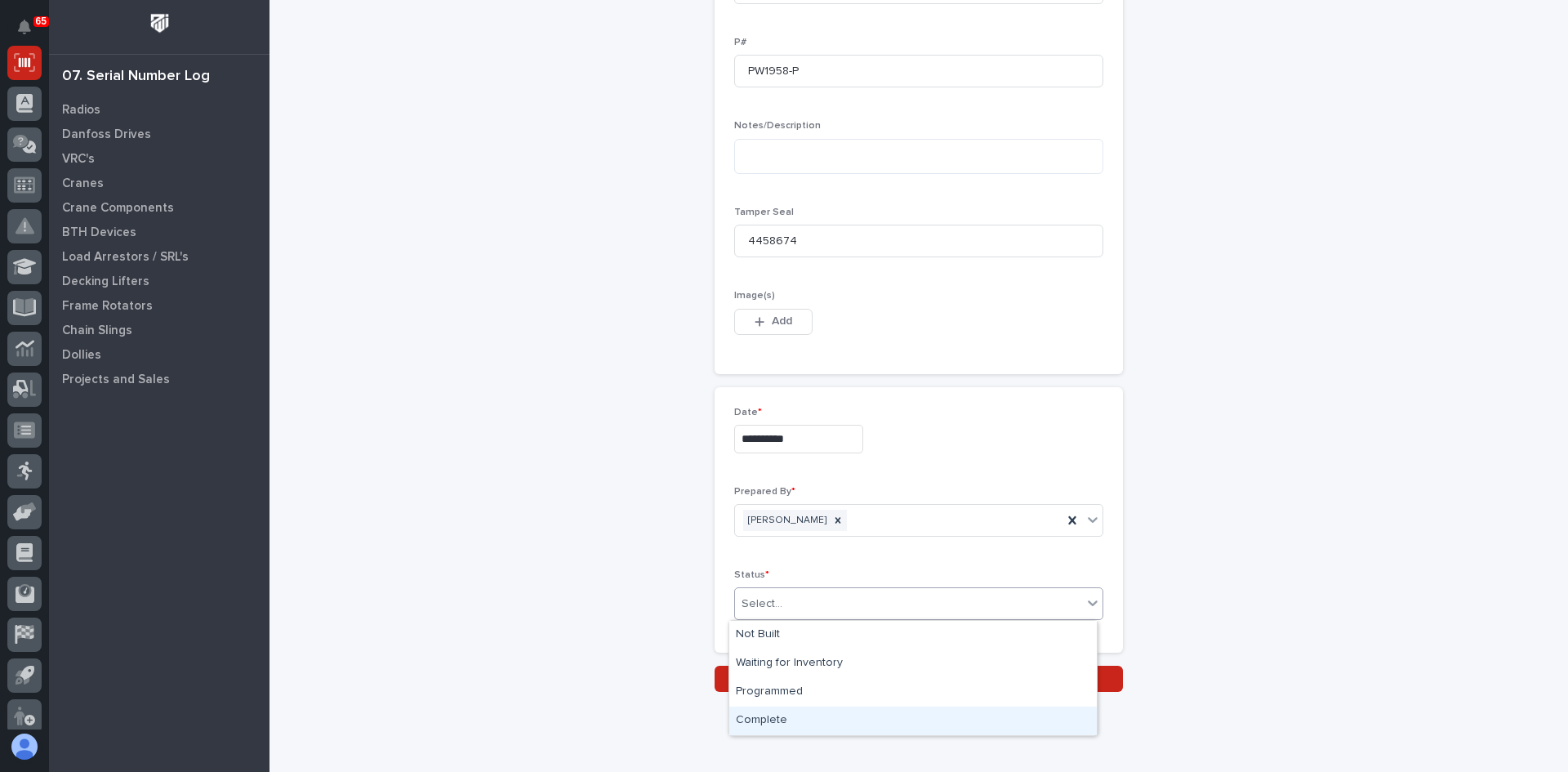
click at [772, 719] on div "Complete" at bounding box center [913, 721] width 368 height 29
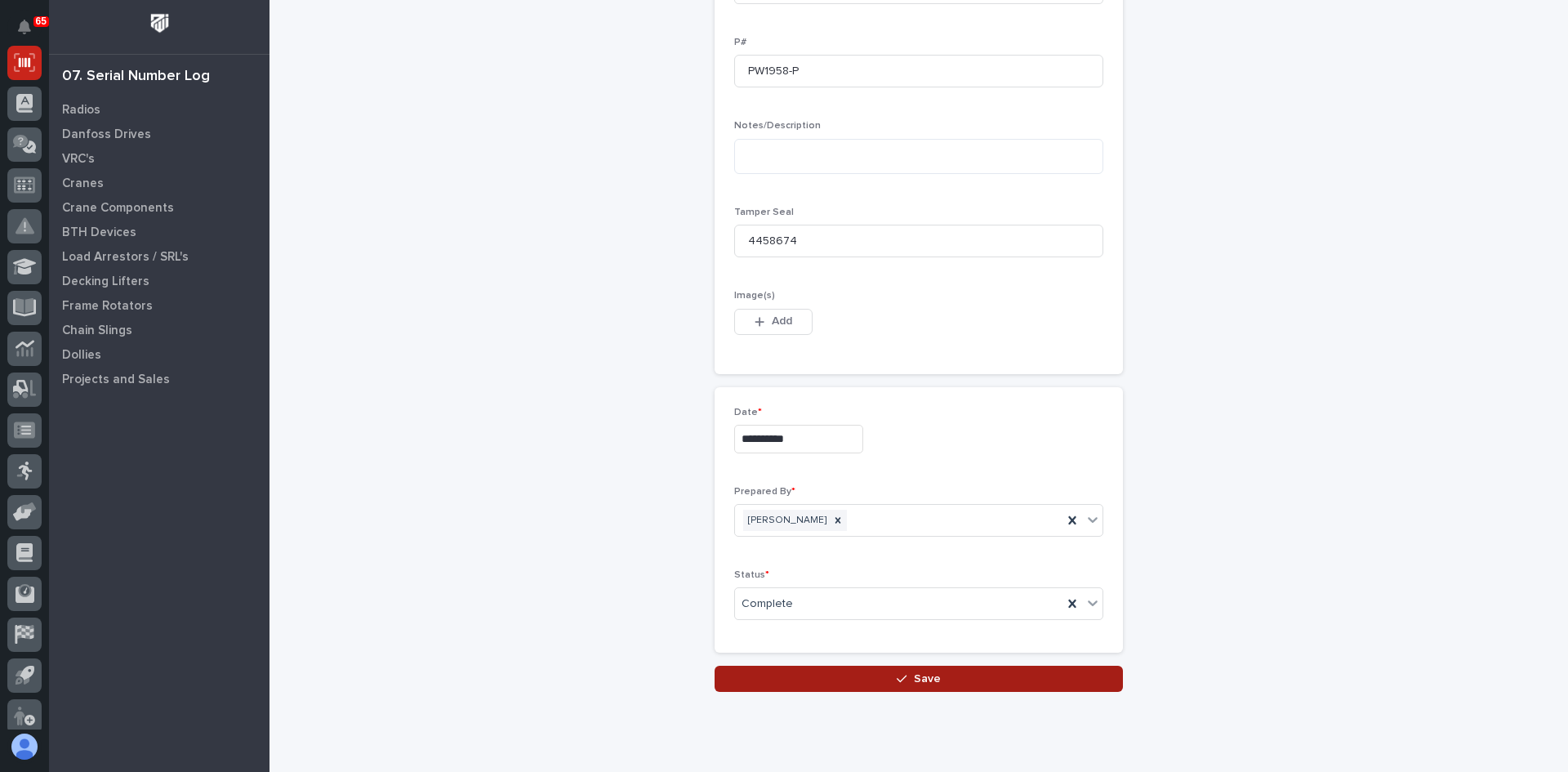
click at [915, 677] on span "Save" at bounding box center [927, 678] width 27 height 15
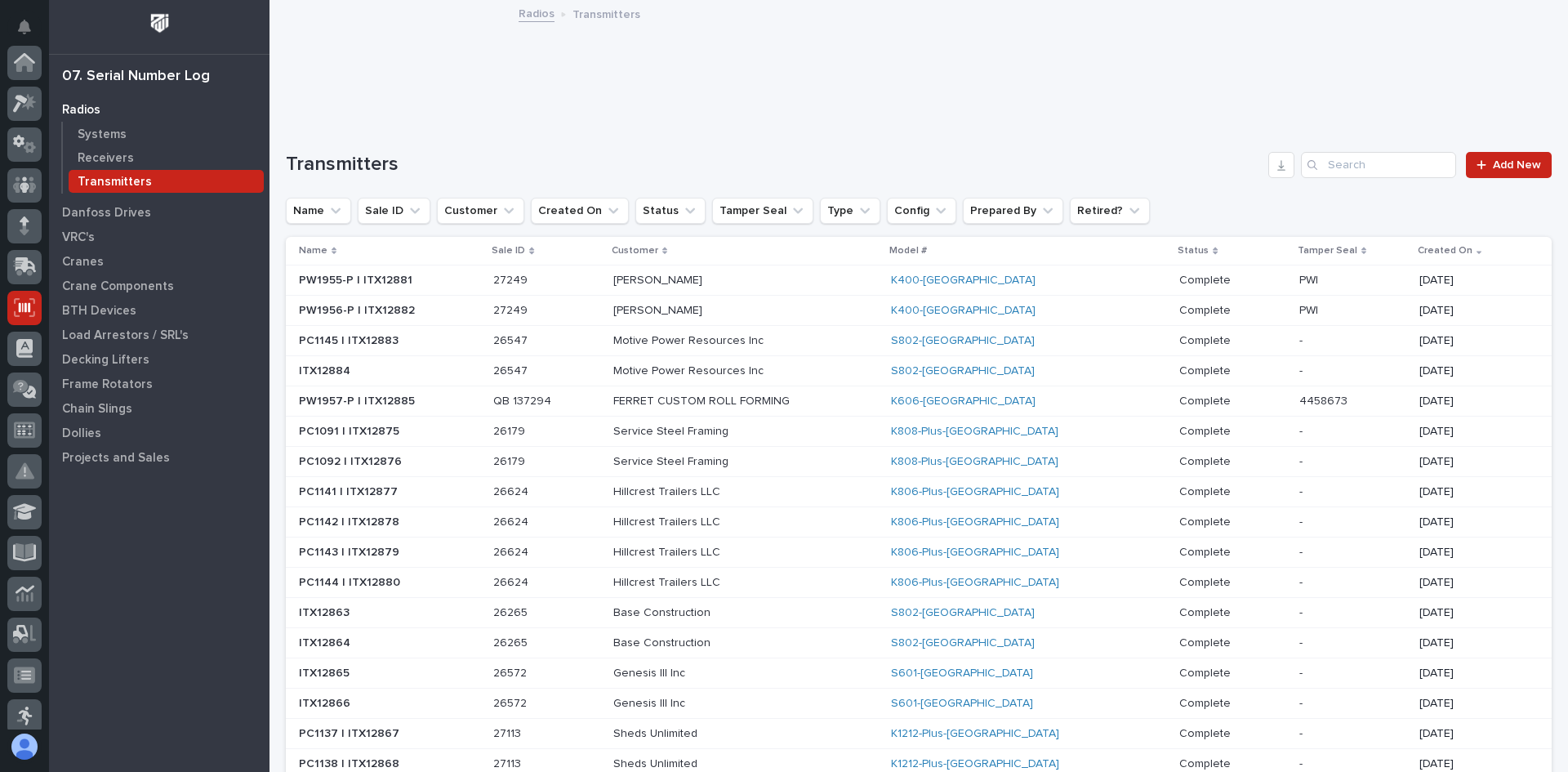
scroll to position [245, 0]
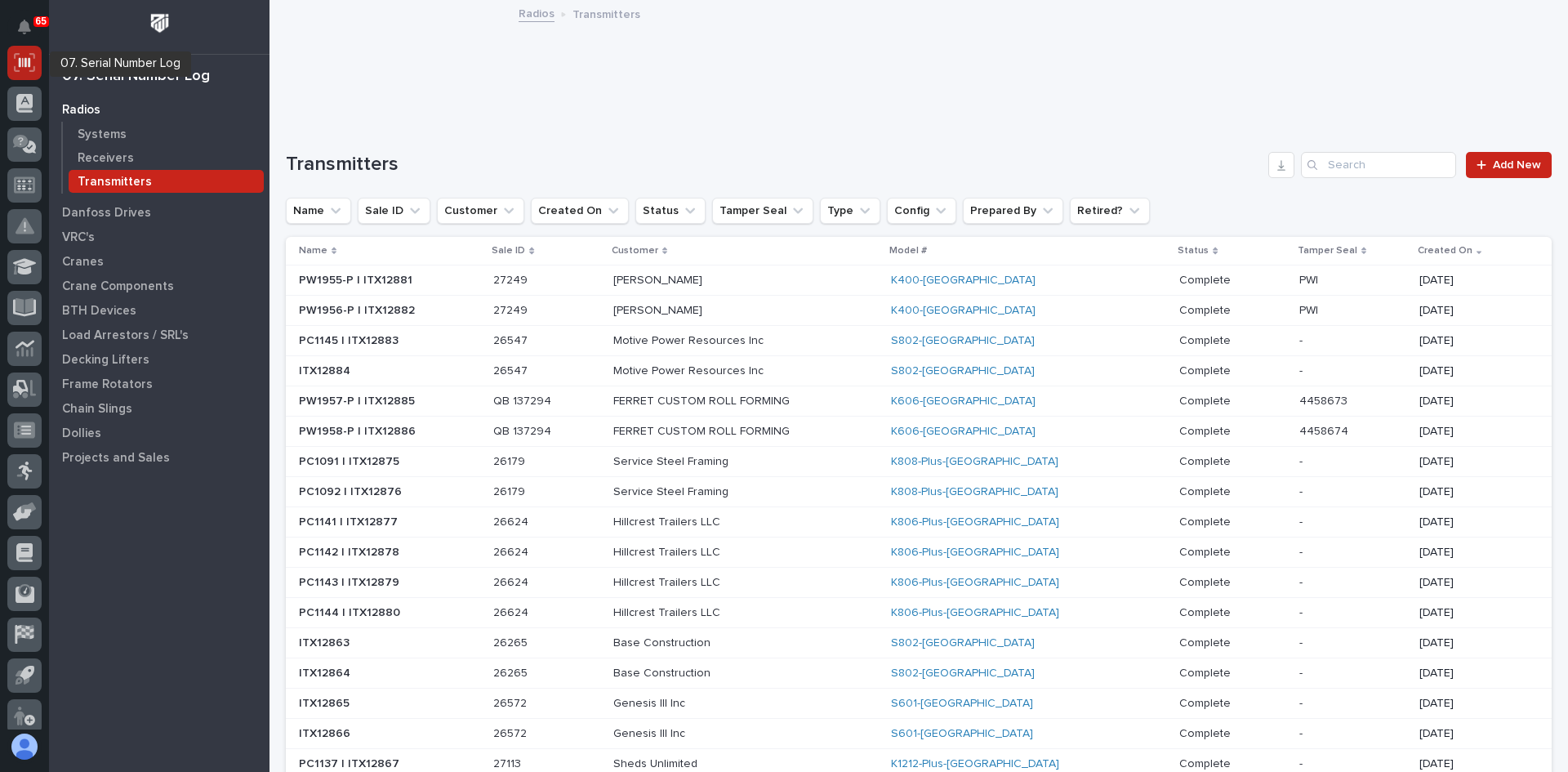
click at [15, 63] on icon at bounding box center [24, 63] width 21 height 19
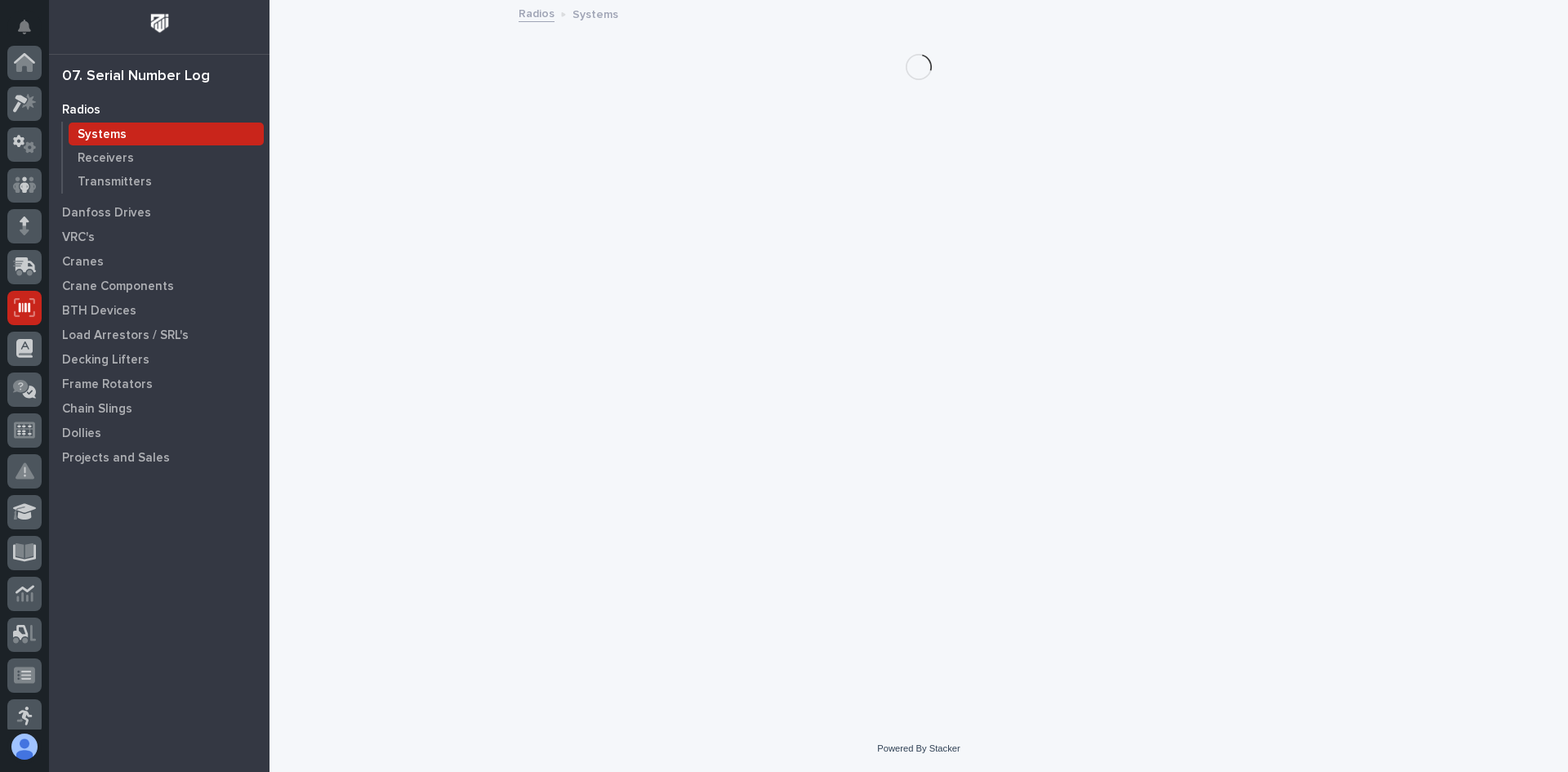
scroll to position [245, 0]
